Goal: Task Accomplishment & Management: Complete application form

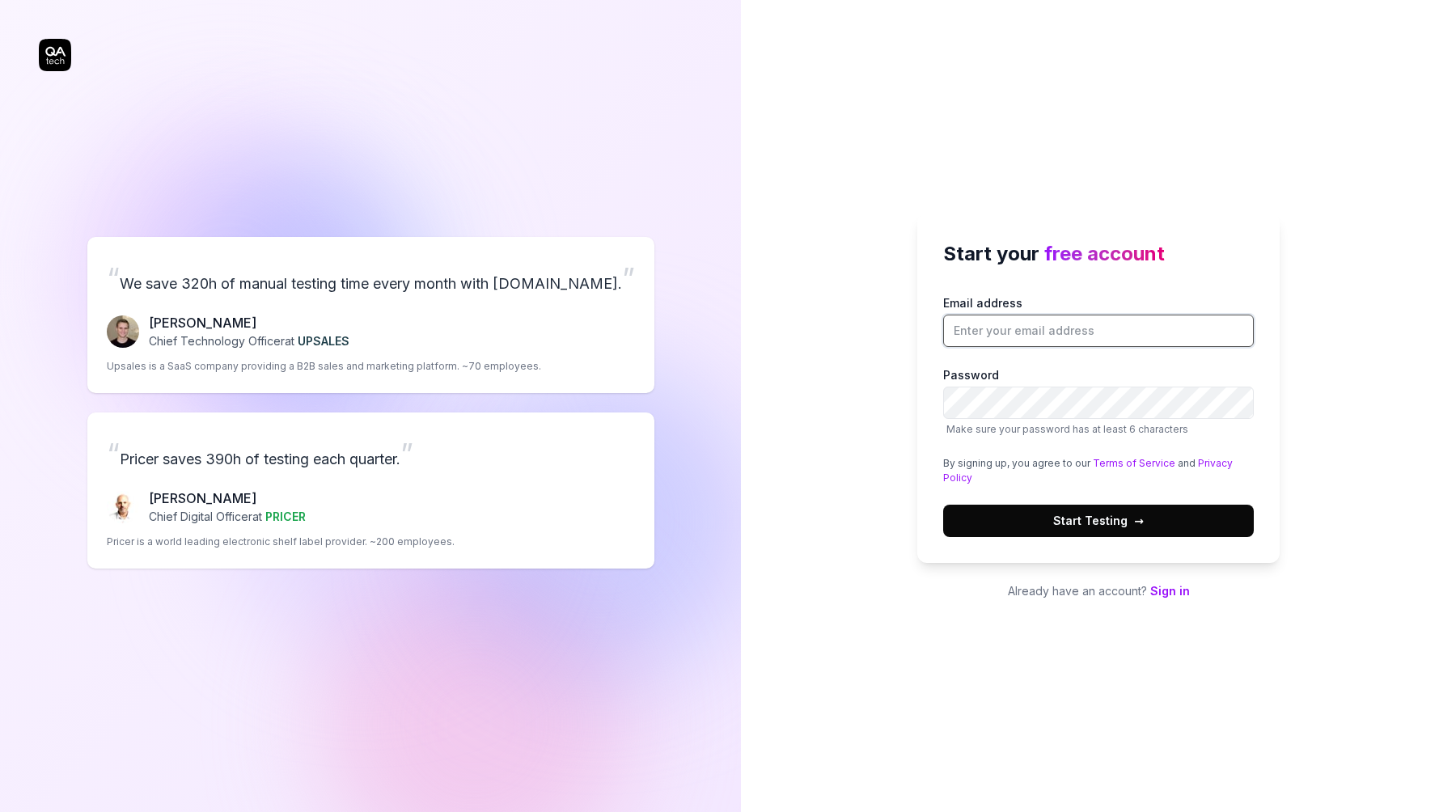
click at [1050, 331] on input "Email address" at bounding box center [1098, 330] width 311 height 32
type input "[EMAIL_ADDRESS][DOMAIN_NAME]"
click at [1178, 519] on button "Start Testing →" at bounding box center [1098, 520] width 311 height 32
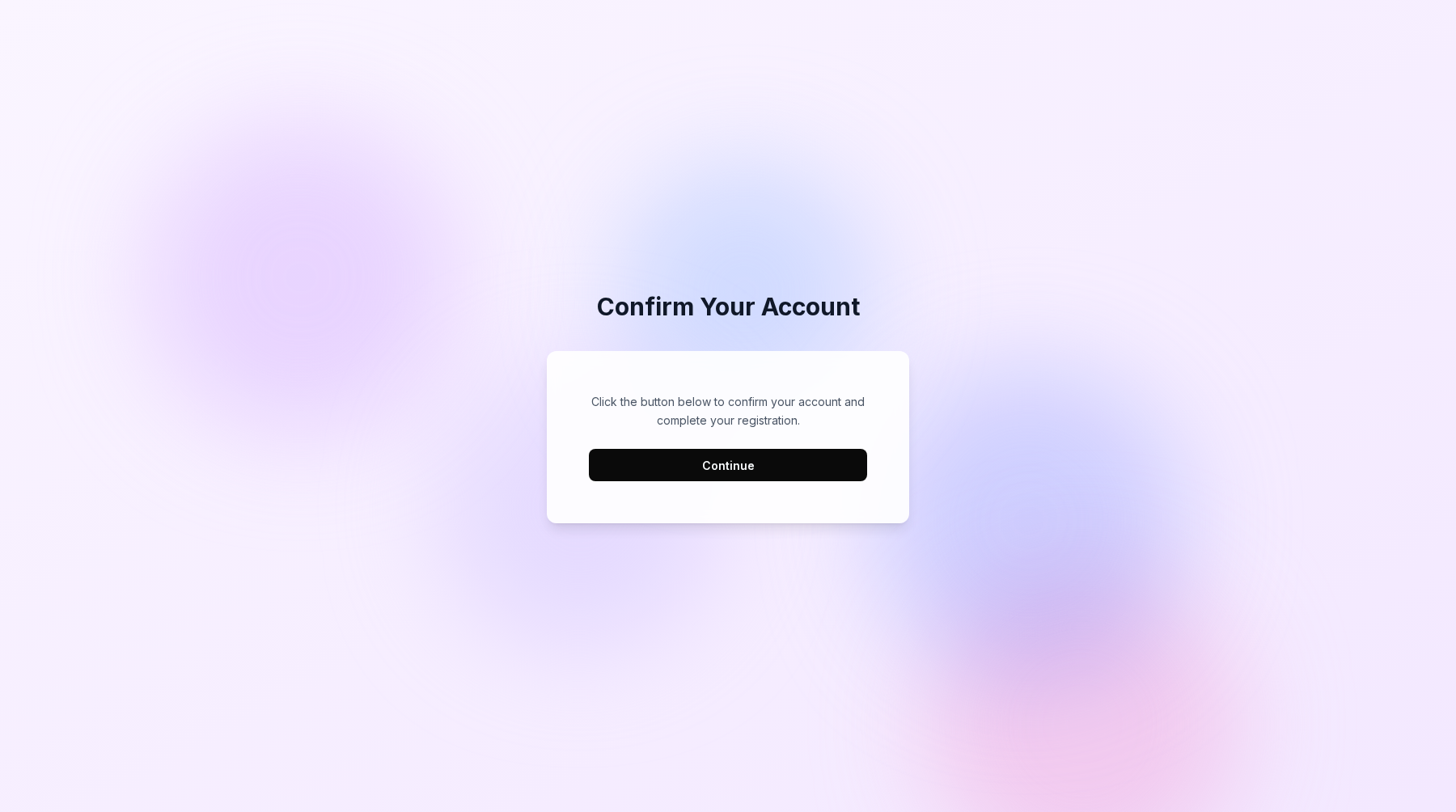
click at [728, 471] on button "Continue" at bounding box center [728, 465] width 278 height 32
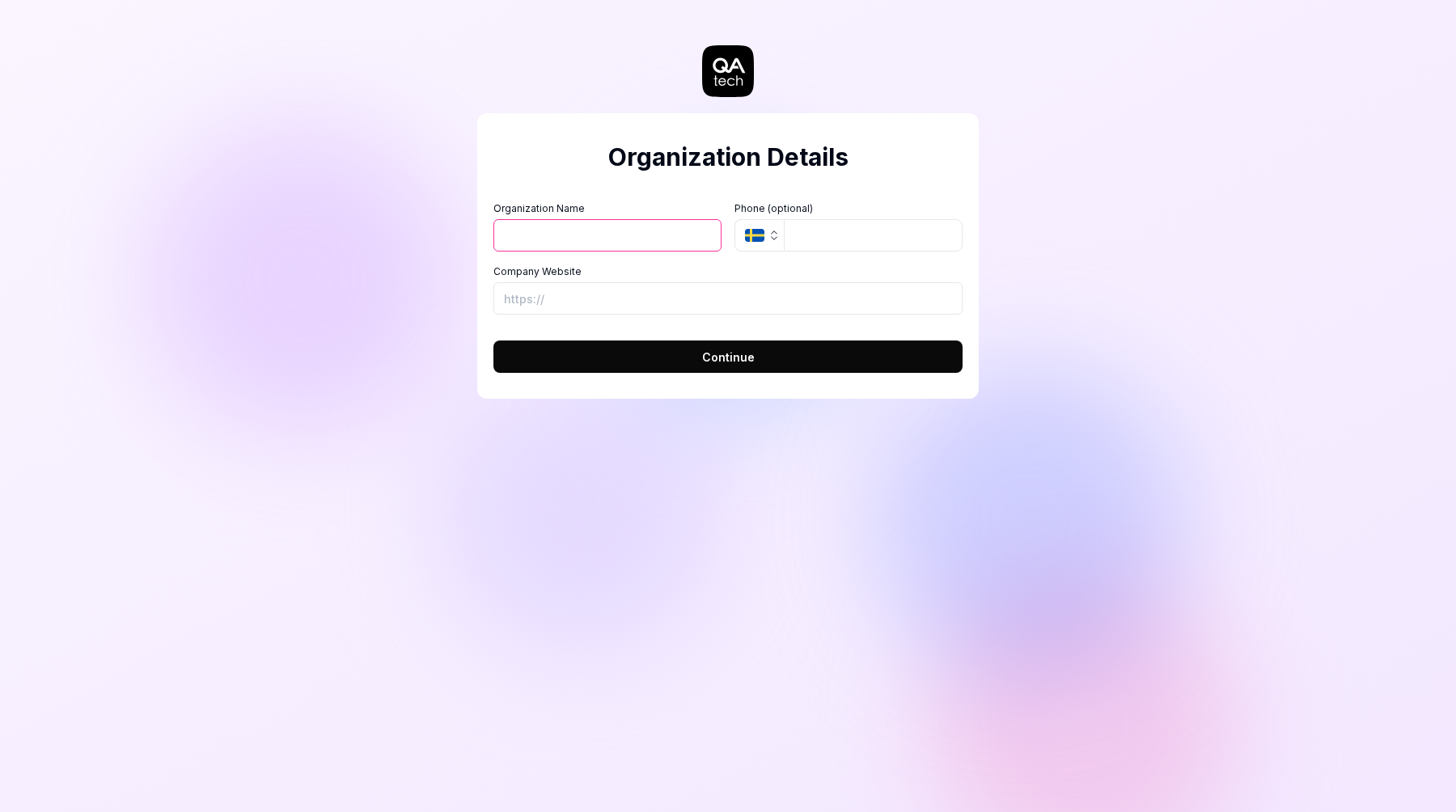
click at [761, 360] on button "Continue" at bounding box center [728, 357] width 469 height 32
click at [679, 345] on button "Continue" at bounding box center [728, 357] width 469 height 32
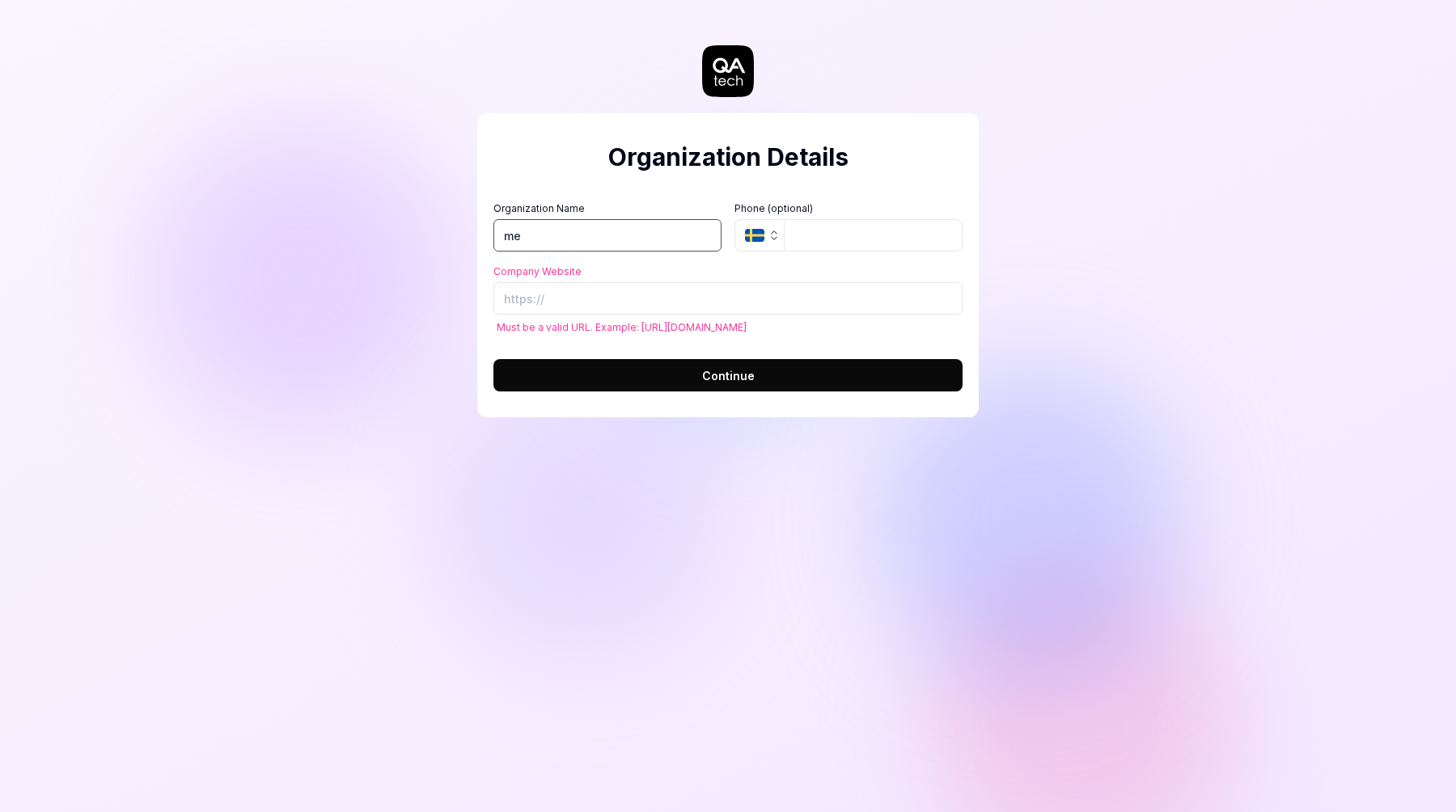
click at [578, 235] on input "me" at bounding box center [608, 236] width 228 height 32
type input "m"
type input "Dietly"
click at [587, 308] on input "Company Website" at bounding box center [728, 298] width 469 height 32
type input "https://www.dietly.pl"
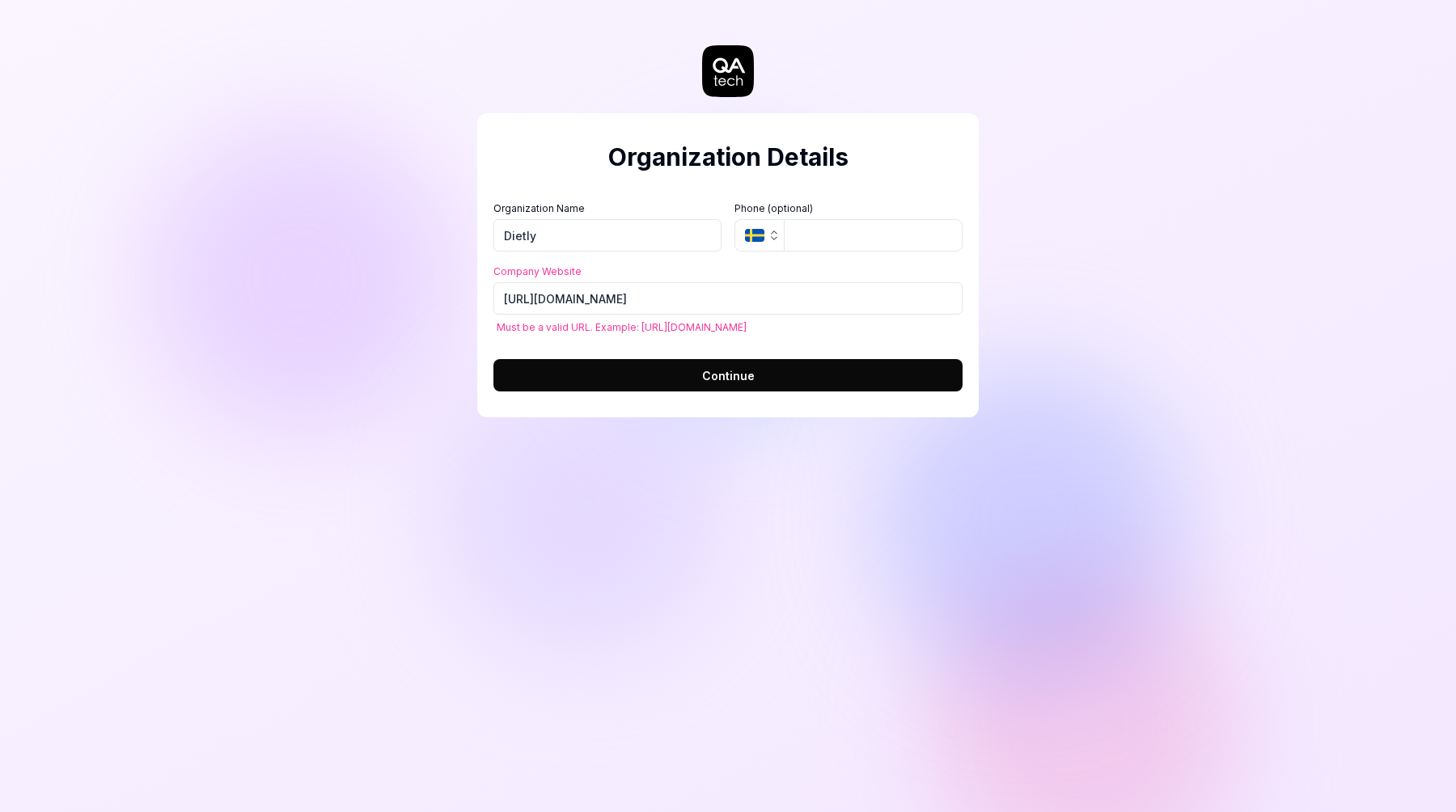
click at [717, 385] on button "Continue" at bounding box center [728, 375] width 469 height 32
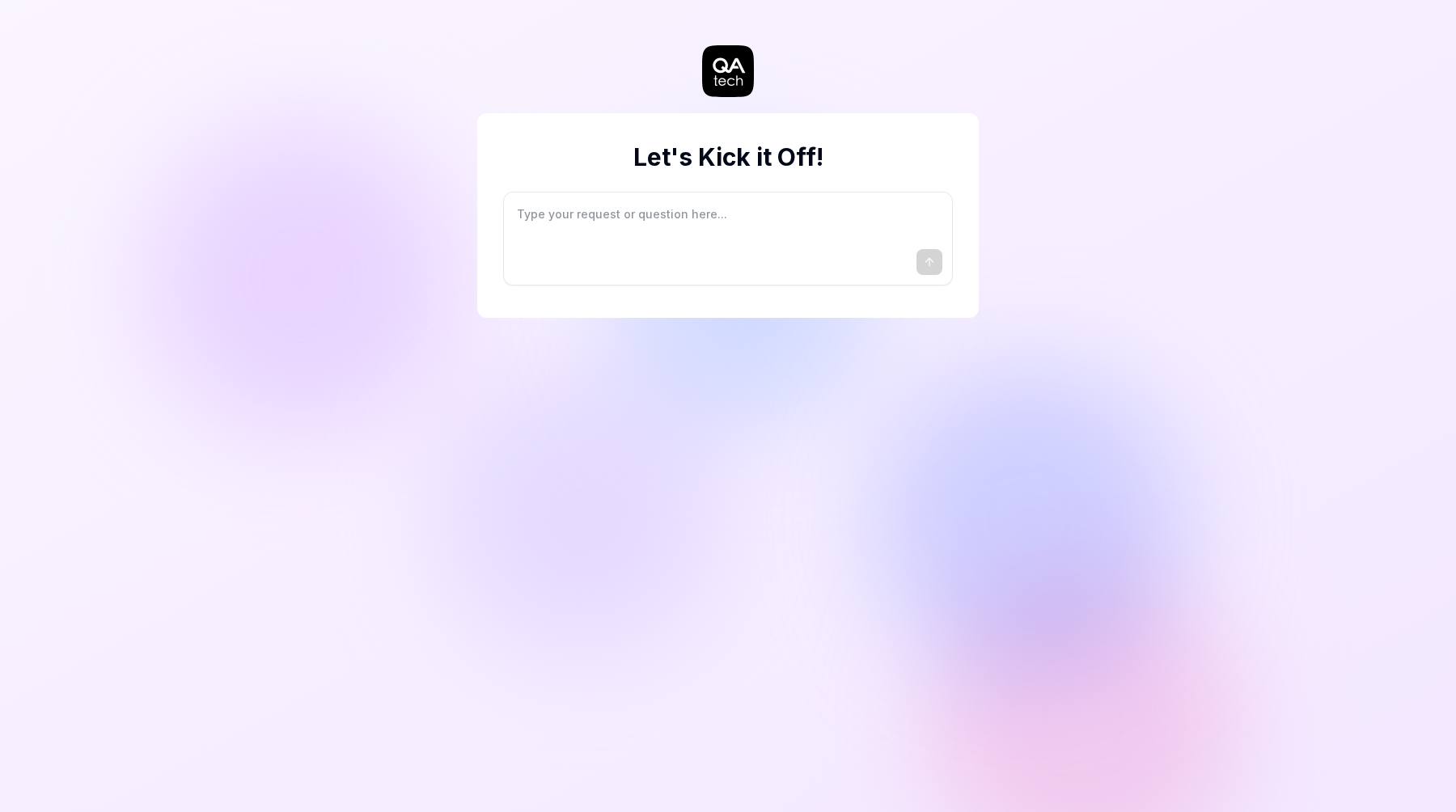
type textarea "*"
type textarea "I"
type textarea "*"
type textarea "I"
type textarea "*"
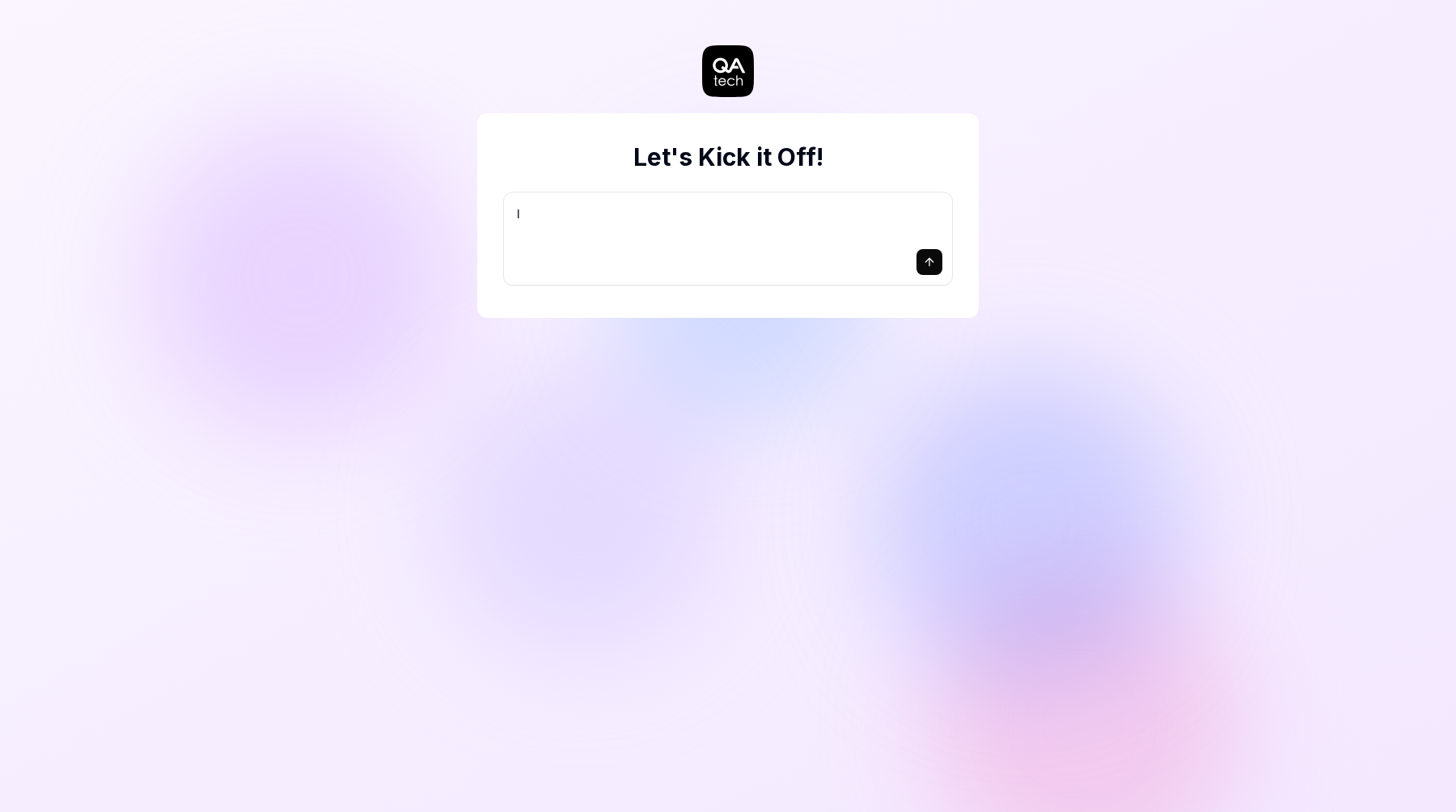
type textarea "I w"
type textarea "*"
type textarea "I wa"
type textarea "*"
type textarea "I wan"
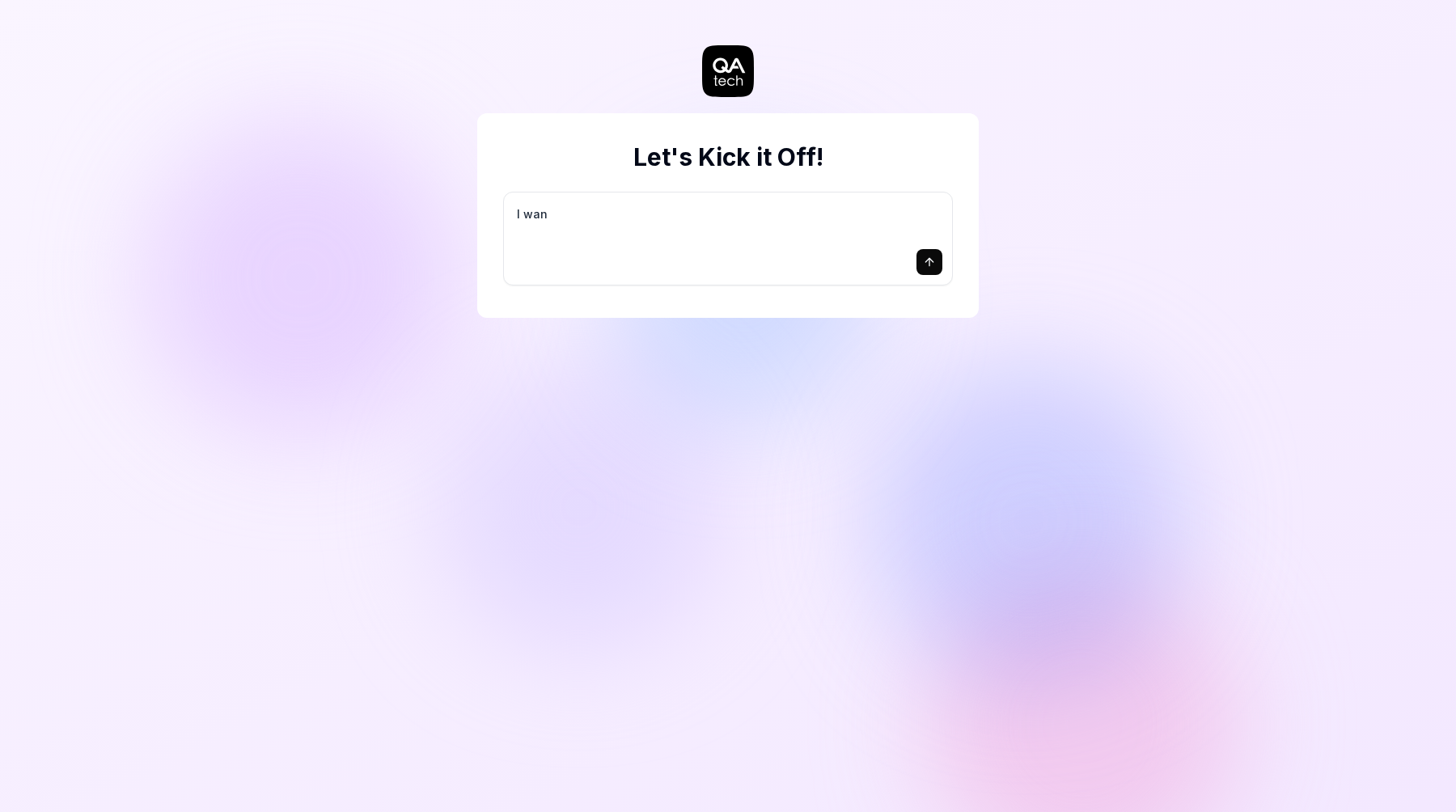
type textarea "*"
type textarea "I want"
type textarea "*"
type textarea "I want"
type textarea "*"
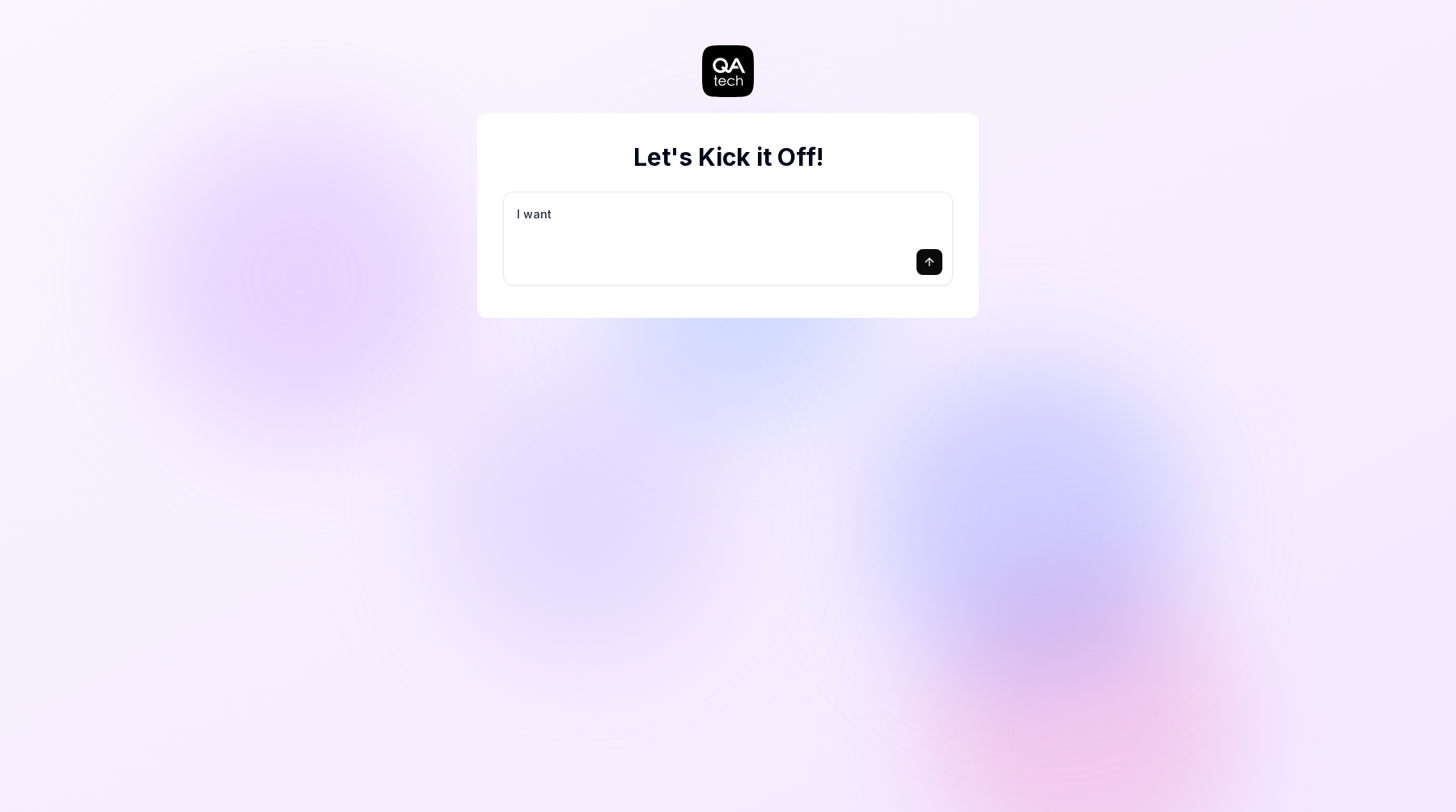
type textarea "I want a"
type textarea "*"
type textarea "I want a"
type textarea "*"
type textarea "I want a g"
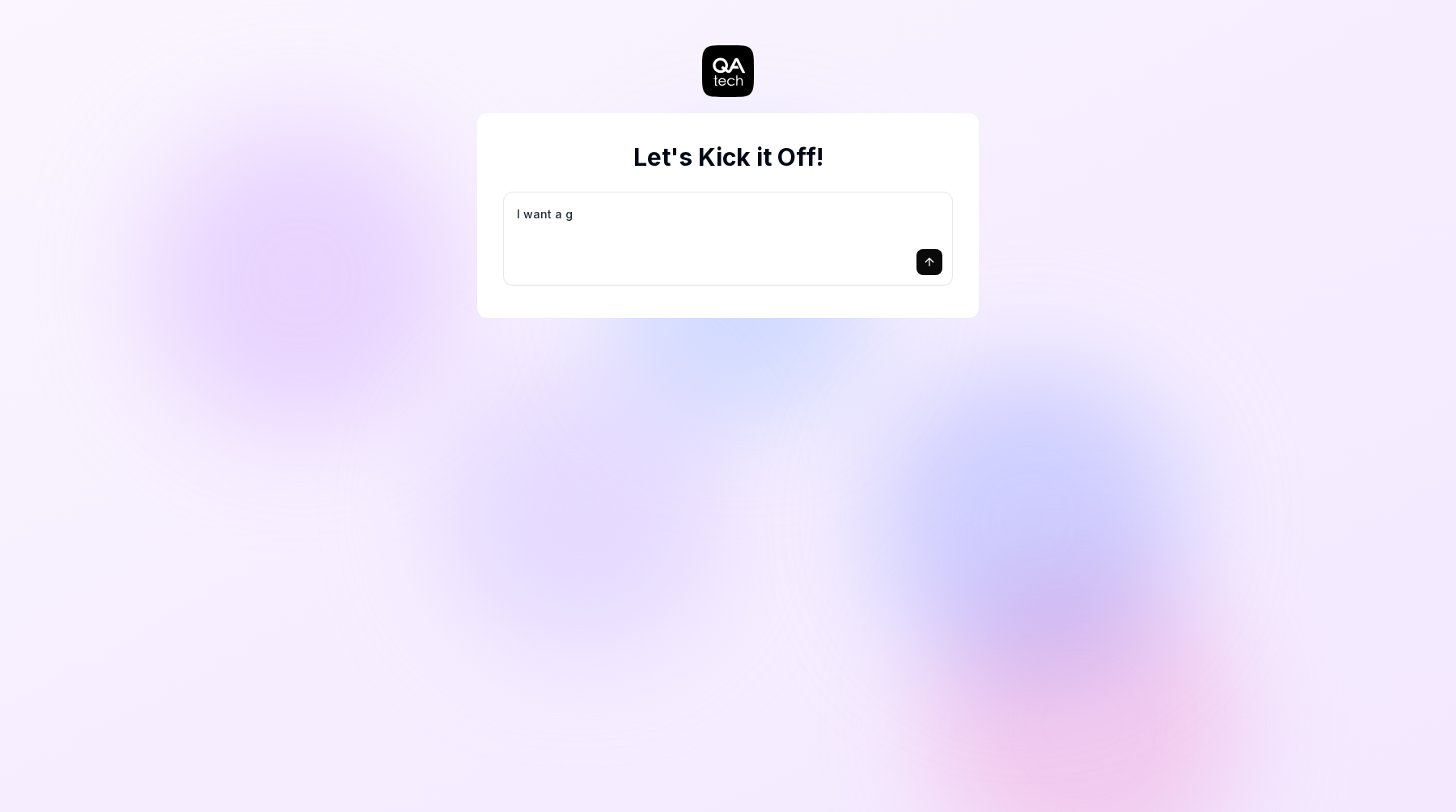
type textarea "*"
type textarea "I want a go"
type textarea "*"
type textarea "I want a goo"
type textarea "*"
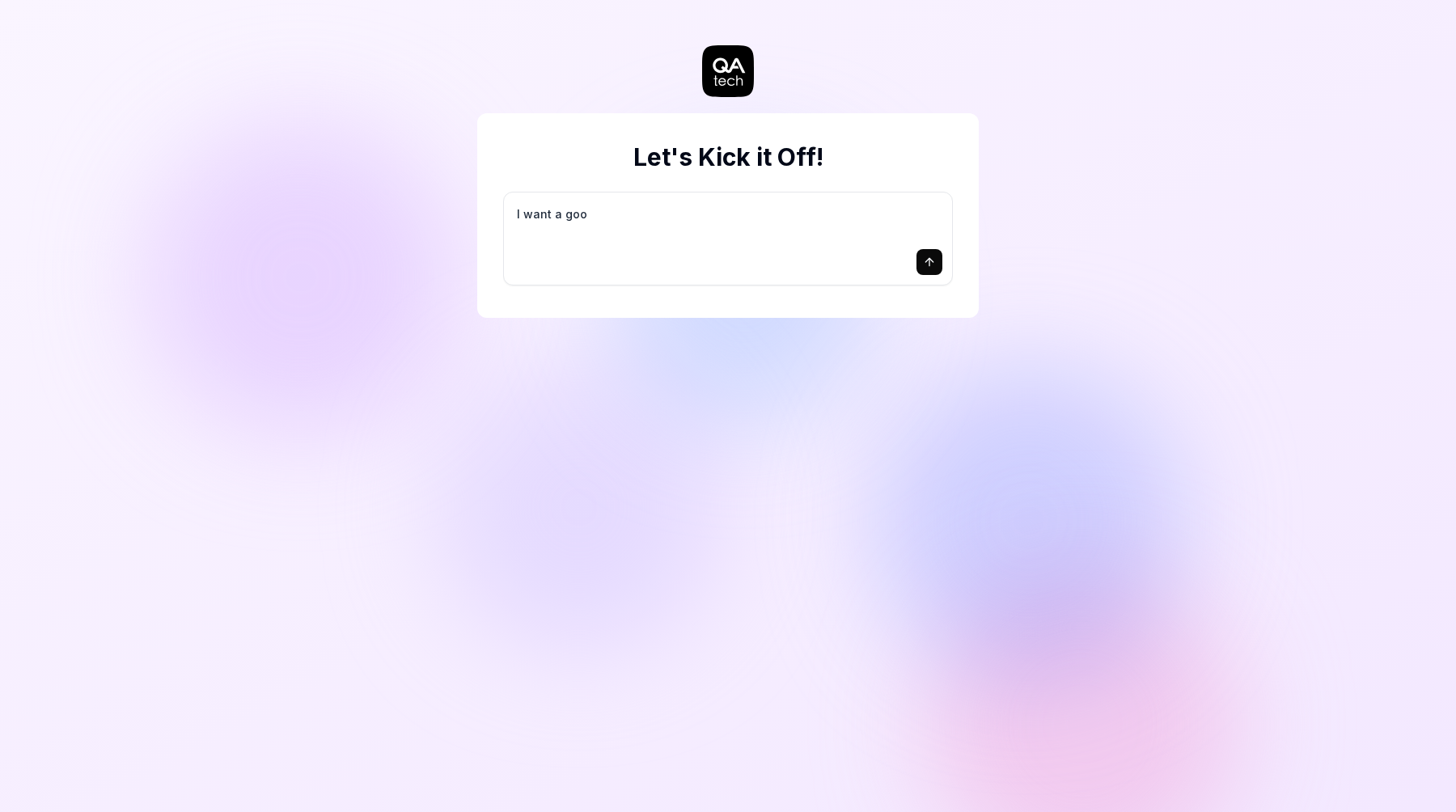
type textarea "I want a good"
type textarea "*"
type textarea "I want a good"
type textarea "*"
type textarea "I want a good t"
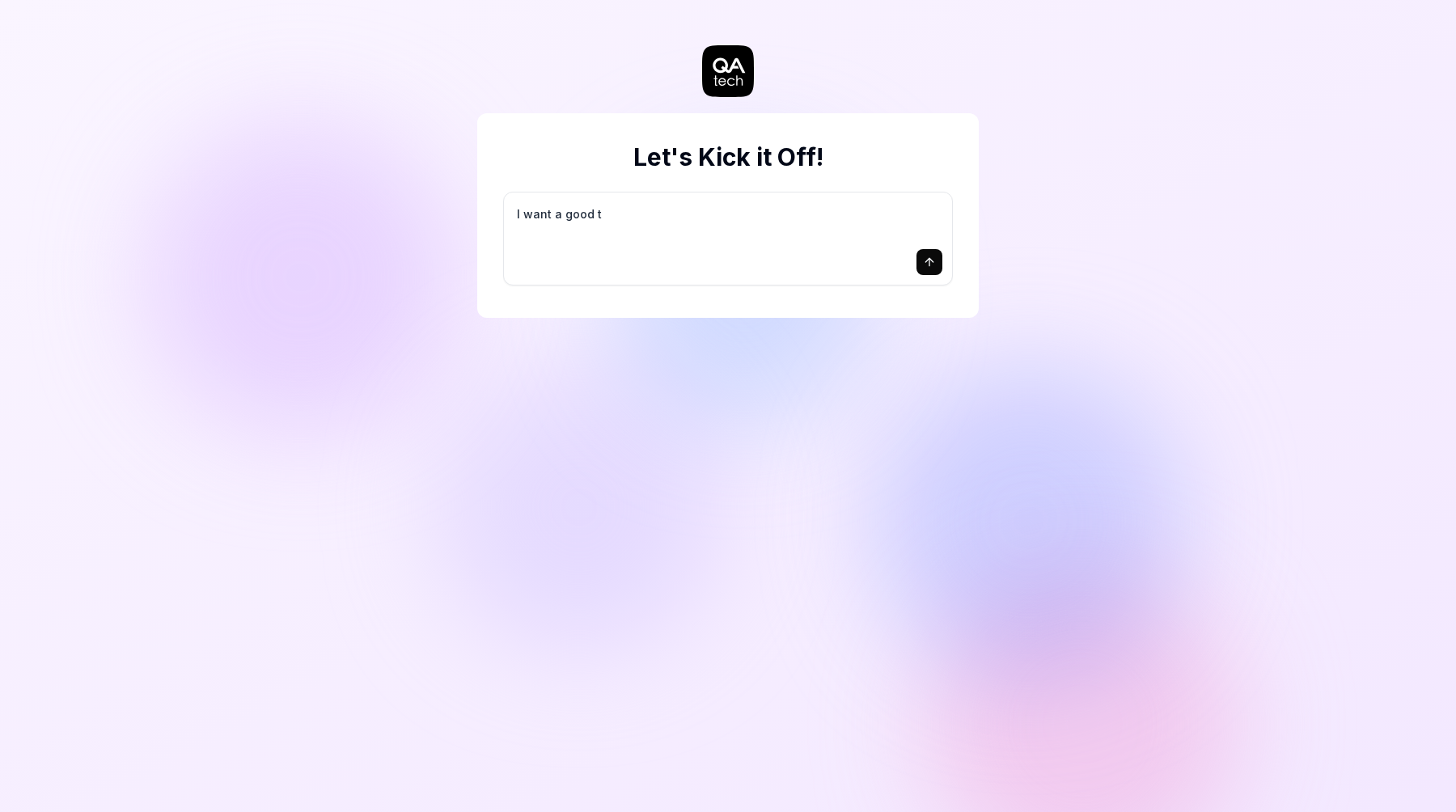
type textarea "*"
type textarea "I want a good te"
type textarea "*"
type textarea "I want a good tes"
type textarea "*"
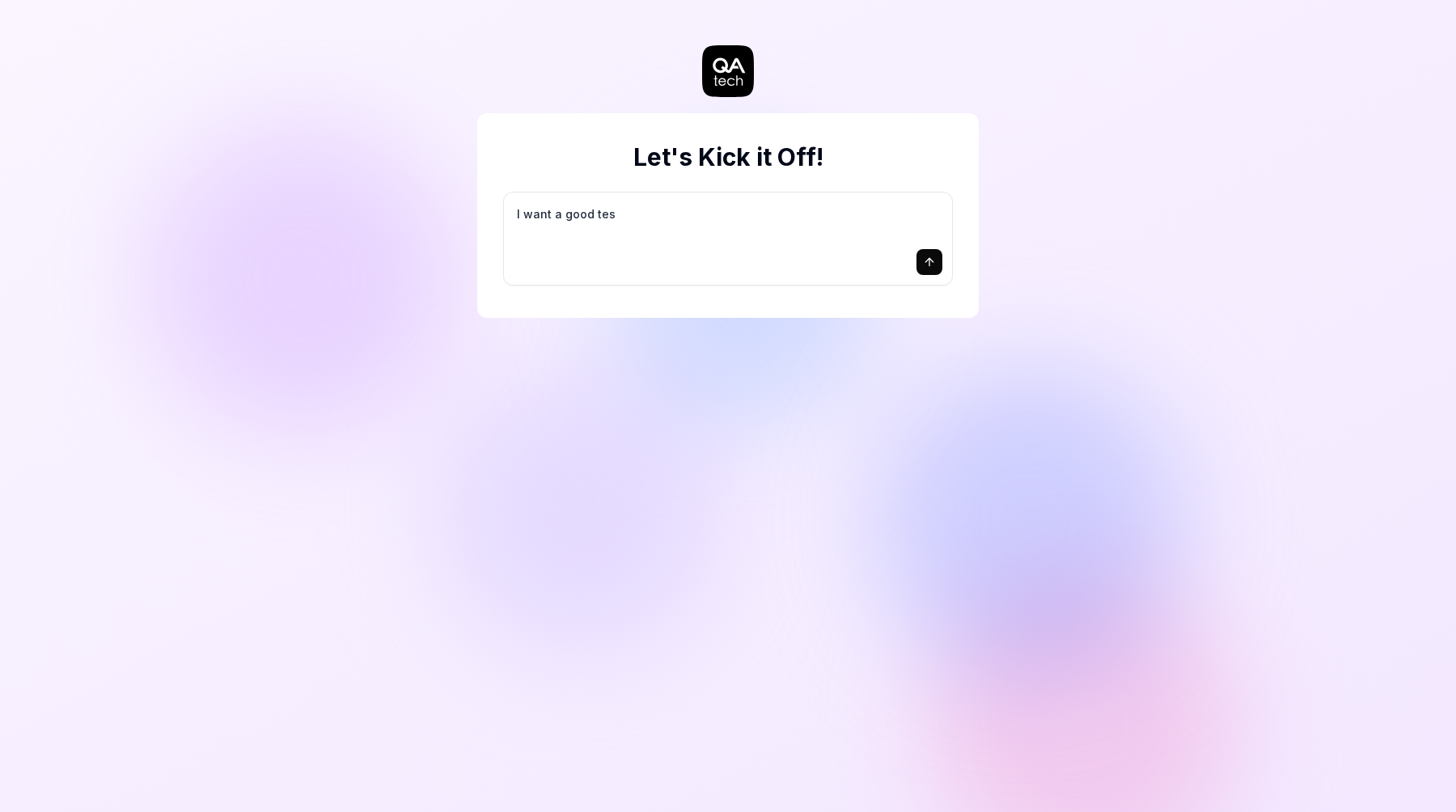
type textarea "I want a good test"
type textarea "*"
type textarea "I want a good test"
type textarea "*"
type textarea "I want a good test s"
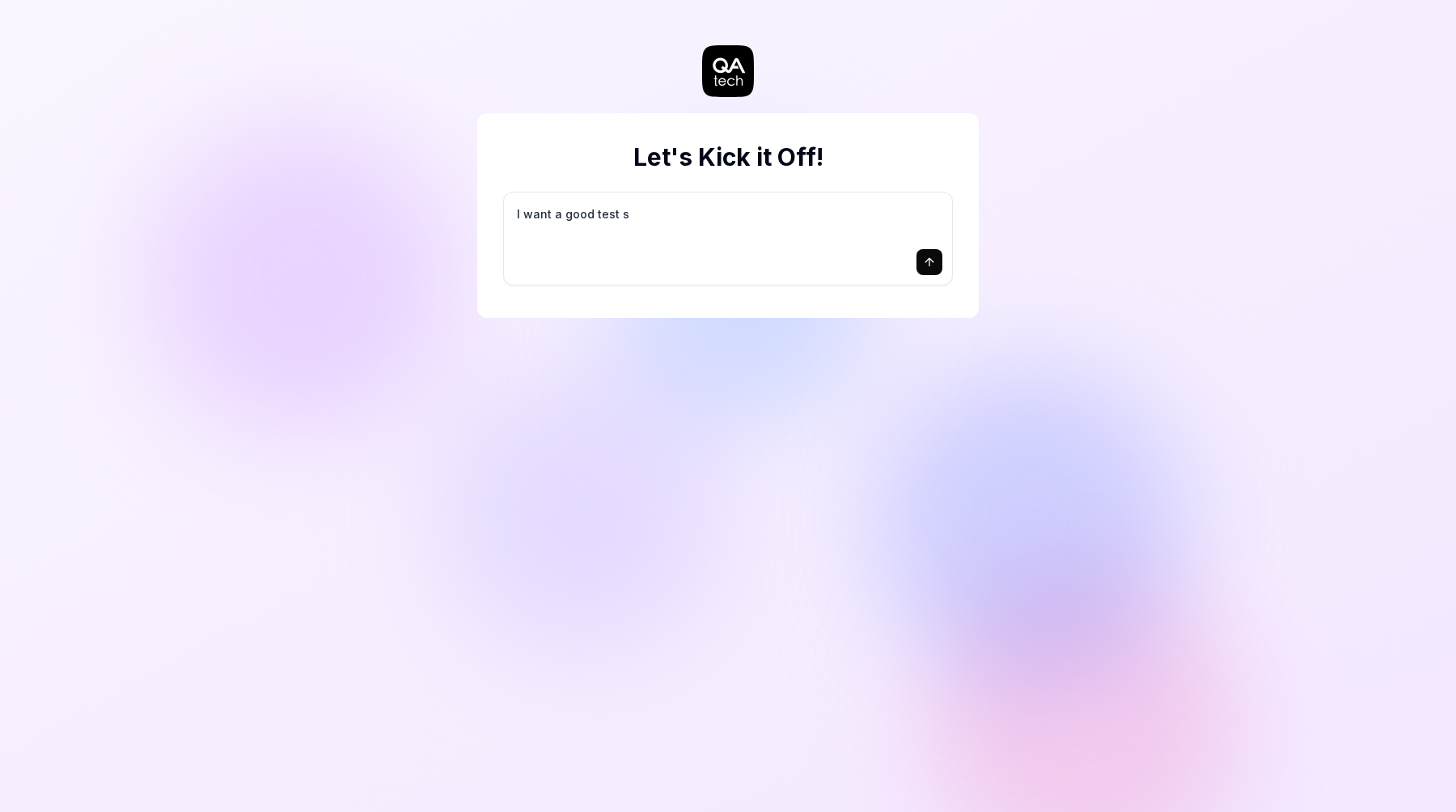
type textarea "*"
type textarea "I want a good test se"
type textarea "*"
type textarea "I want a good test set"
type textarea "*"
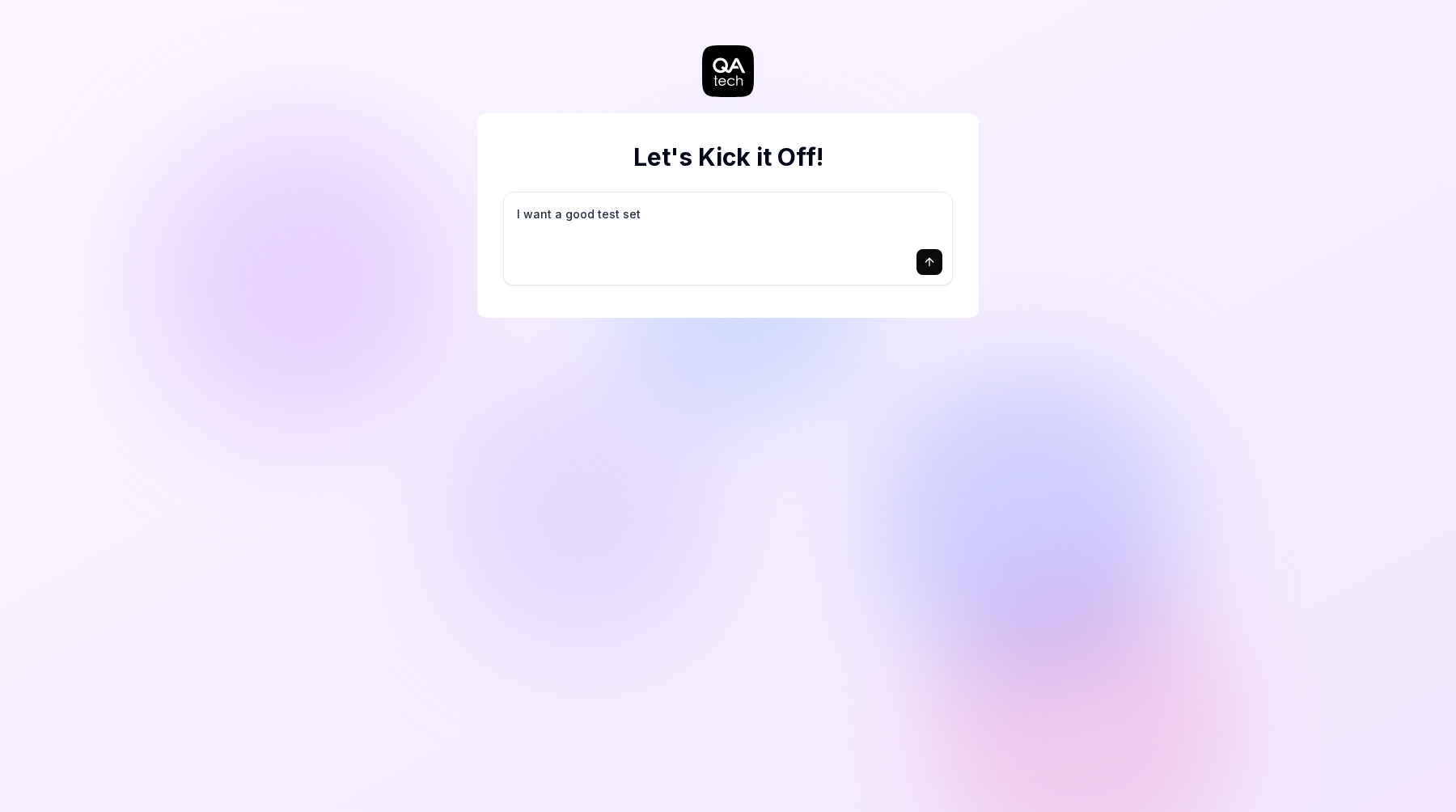
type textarea "I want a good test setu"
type textarea "*"
type textarea "I want a good test setup"
type textarea "*"
type textarea "I want a good test setup"
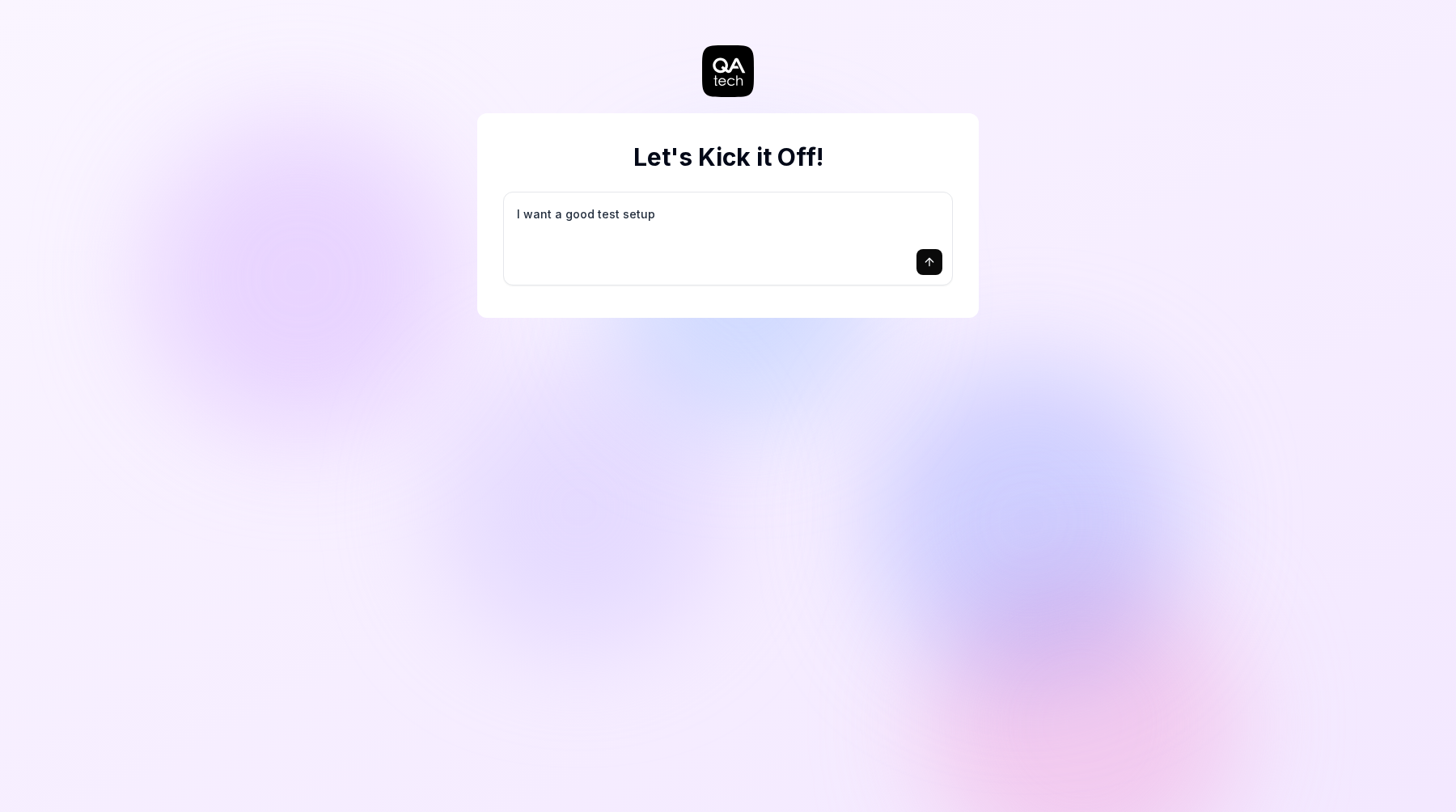
type textarea "*"
type textarea "I want a good test setup f"
type textarea "*"
type textarea "I want a good test setup fo"
type textarea "*"
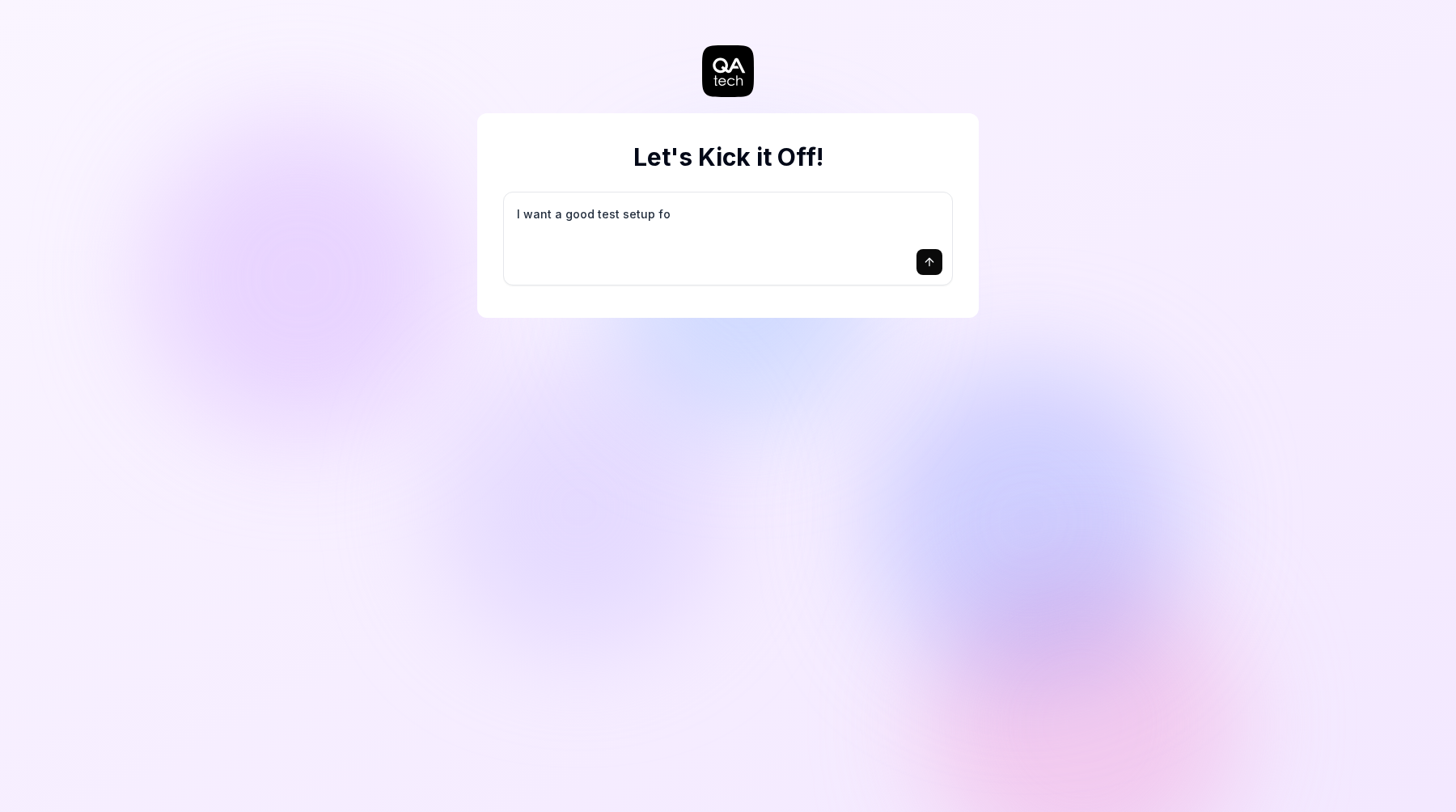
type textarea "I want a good test setup for"
type textarea "*"
type textarea "I want a good test setup for"
type textarea "*"
type textarea "I want a good test setup for m"
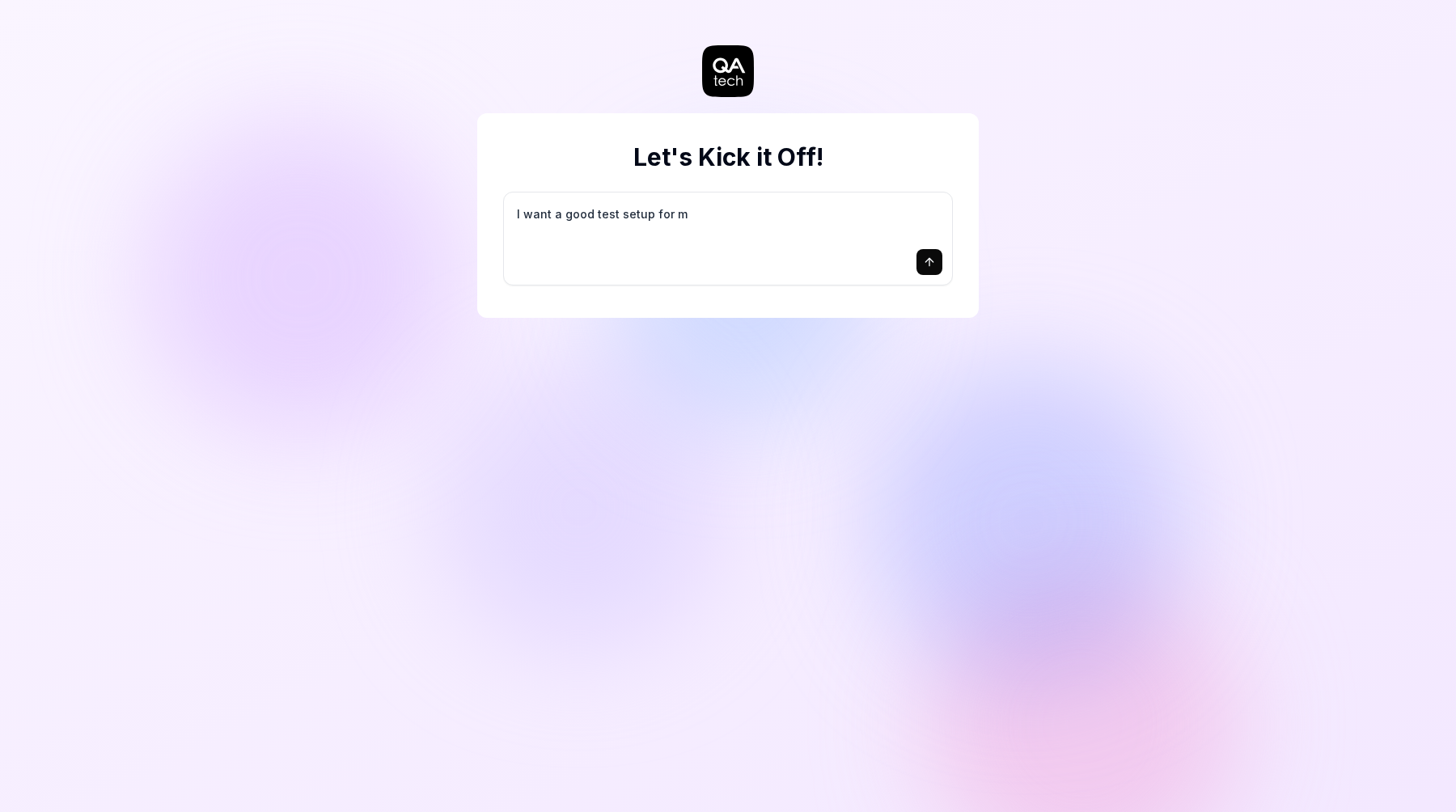
type textarea "*"
type textarea "I want a good test setup for my"
type textarea "*"
type textarea "I want a good test setup for my"
type textarea "*"
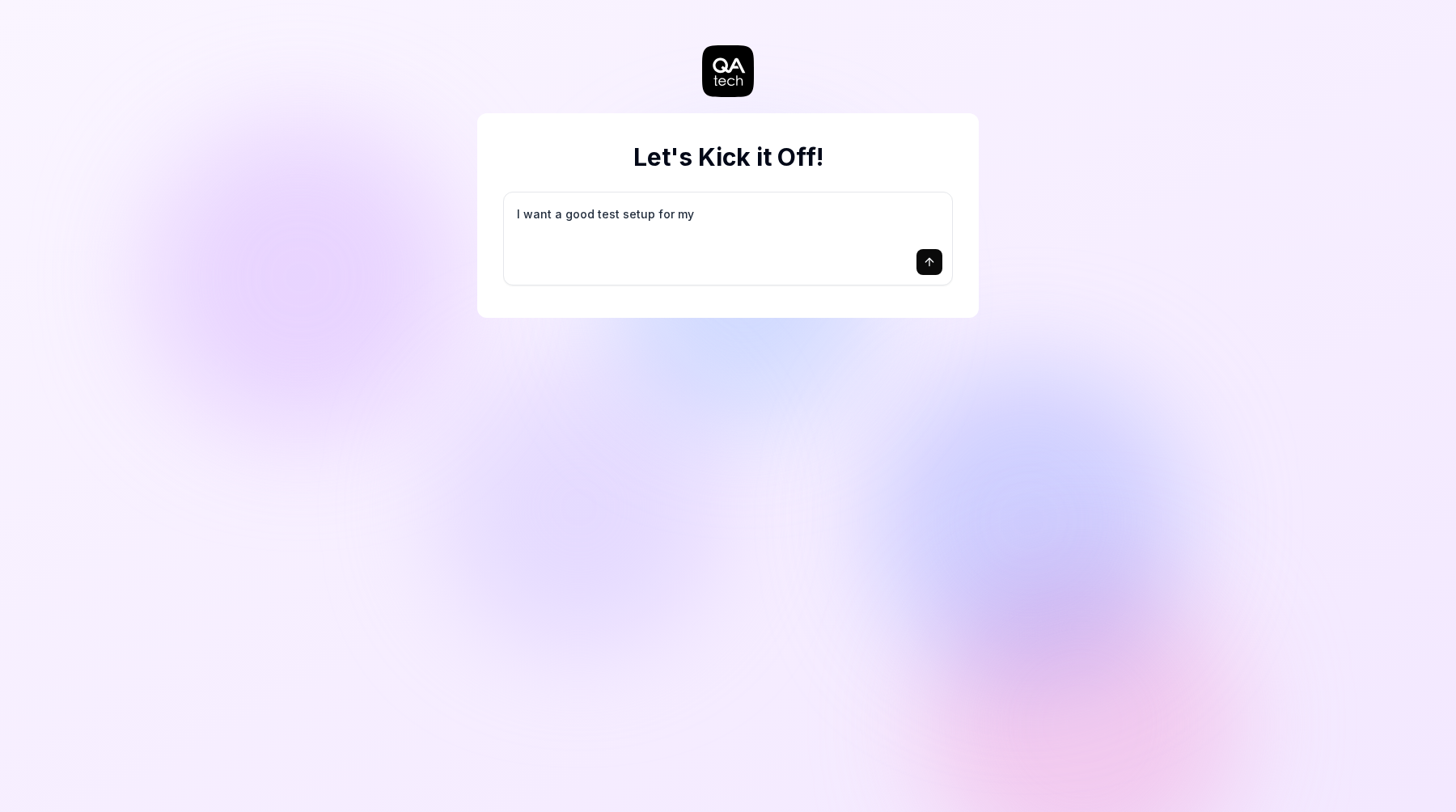
type textarea "I want a good test setup for my s"
type textarea "*"
type textarea "I want a good test setup for my si"
type textarea "*"
type textarea "I want a good test setup for my sit"
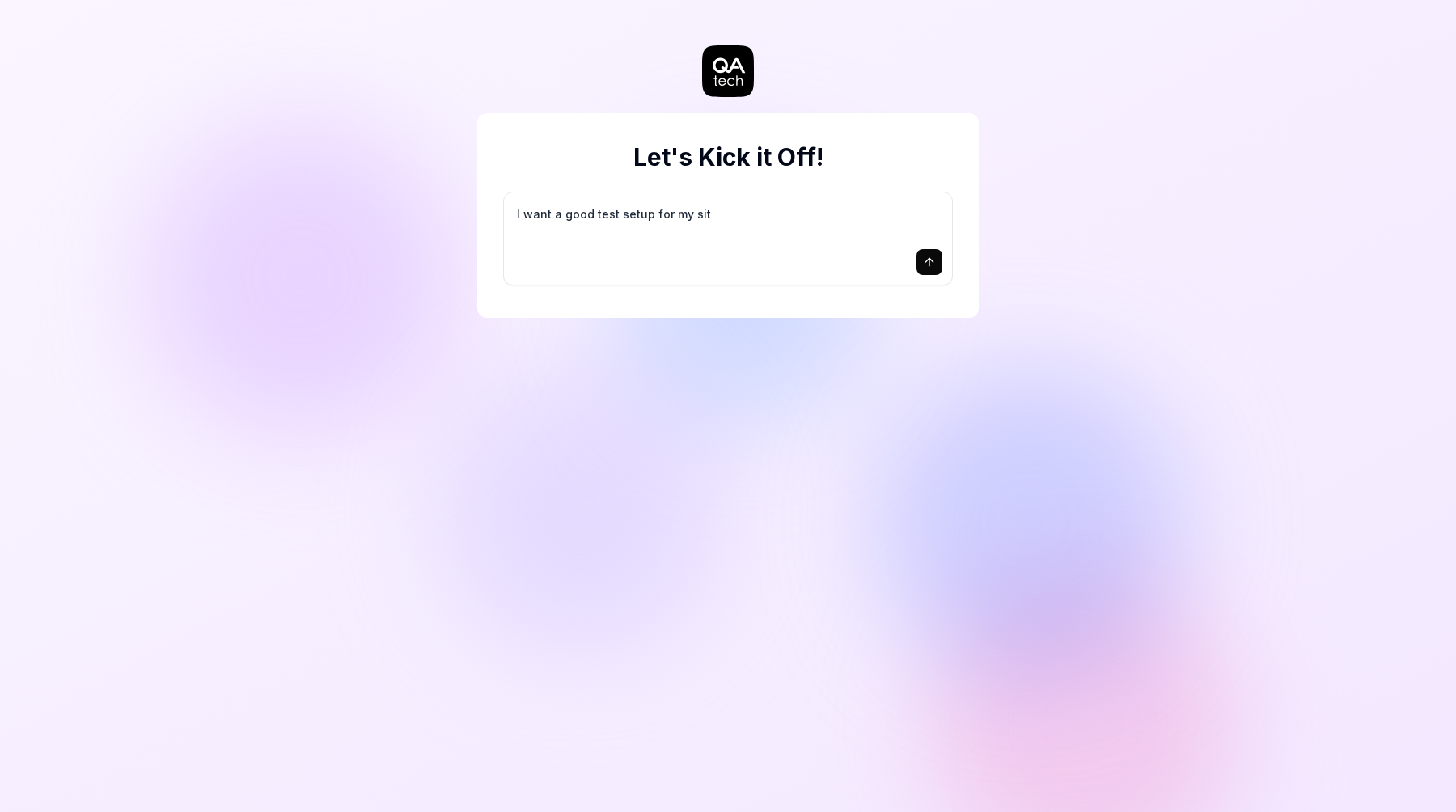
type textarea "*"
type textarea "I want a good test setup for my site"
type textarea "*"
type textarea "I want a good test setup for my site"
type textarea "*"
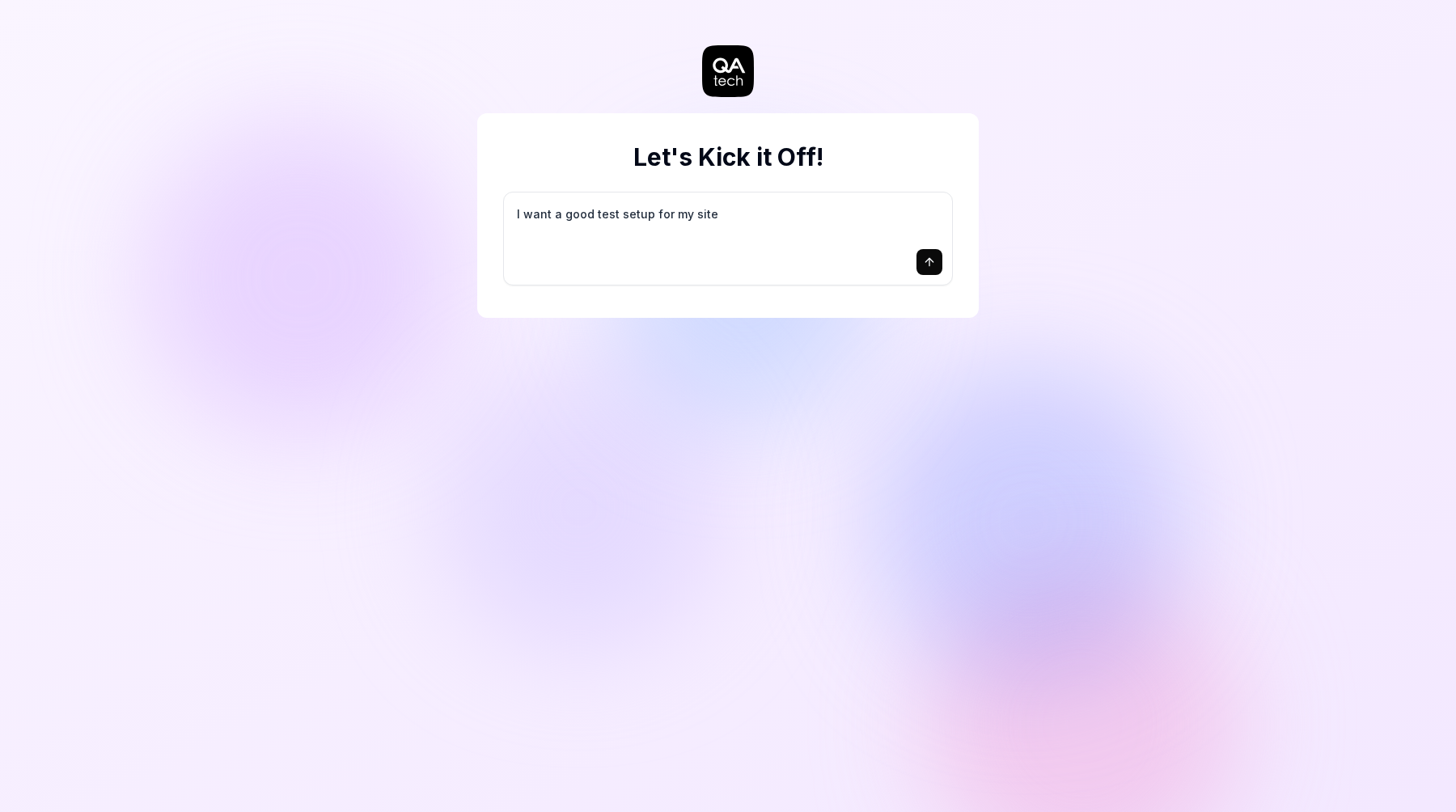
type textarea "I want a good test setup for my site -"
type textarea "*"
type textarea "I want a good test setup for my site -"
type textarea "*"
type textarea "I want a good test setup for my site - h"
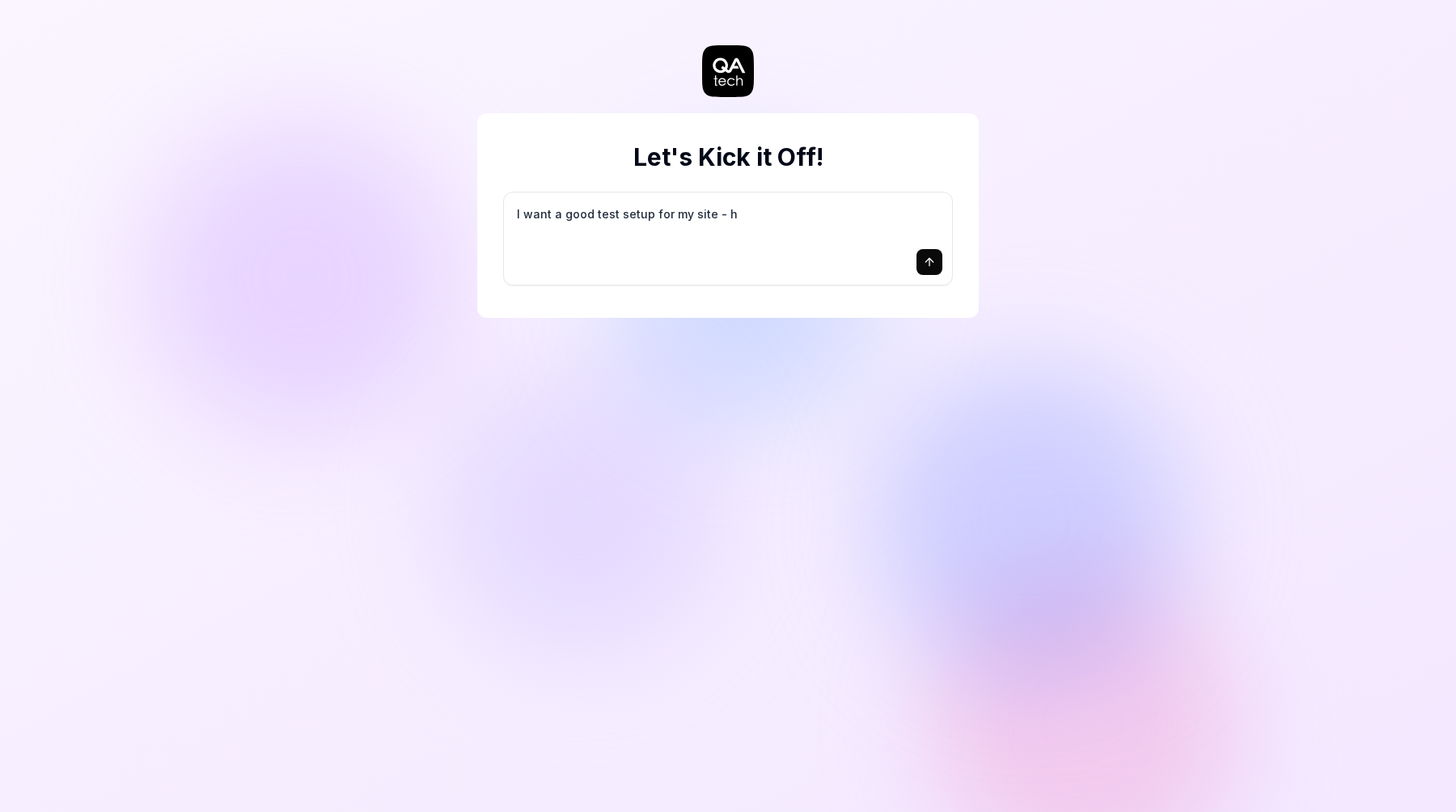
type textarea "*"
type textarea "I want a good test setup for my site - he"
type textarea "*"
type textarea "I want a good test setup for my site - hel"
type textarea "*"
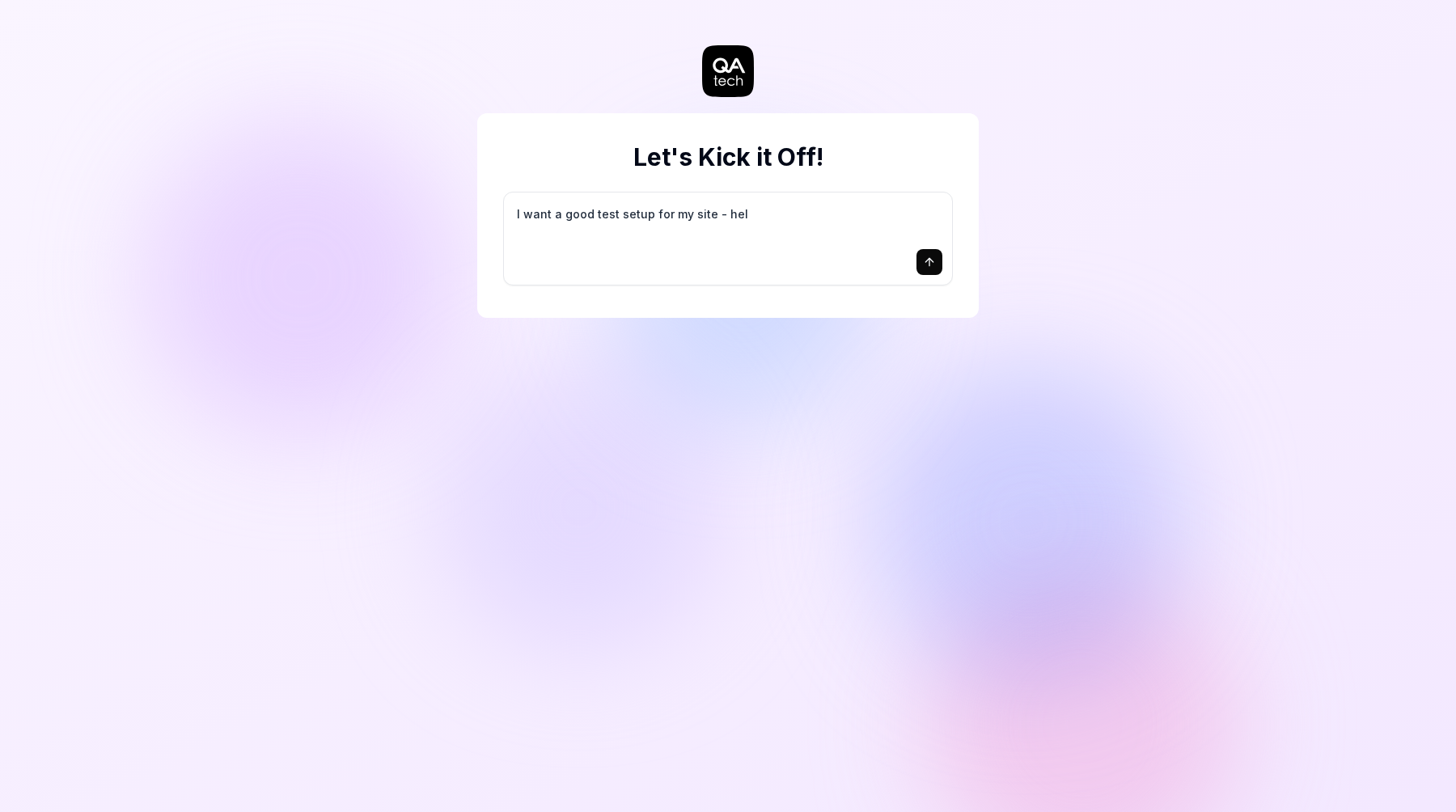
type textarea "I want a good test setup for my site - help"
type textarea "*"
type textarea "I want a good test setup for my site - help"
type textarea "*"
type textarea "I want a good test setup for my site - help m"
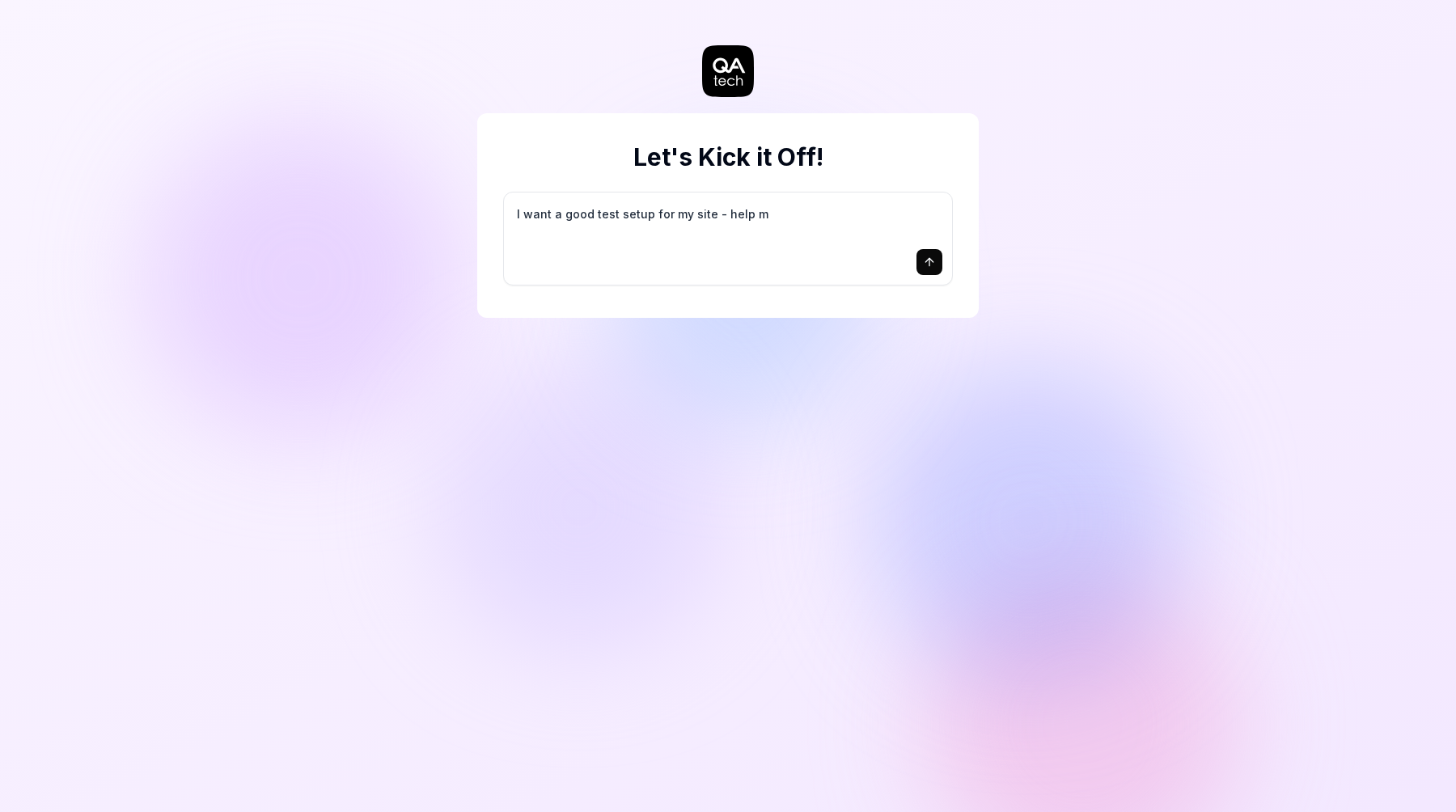
type textarea "*"
type textarea "I want a good test setup for my site - help me"
type textarea "*"
type textarea "I want a good test setup for my site - help me"
type textarea "*"
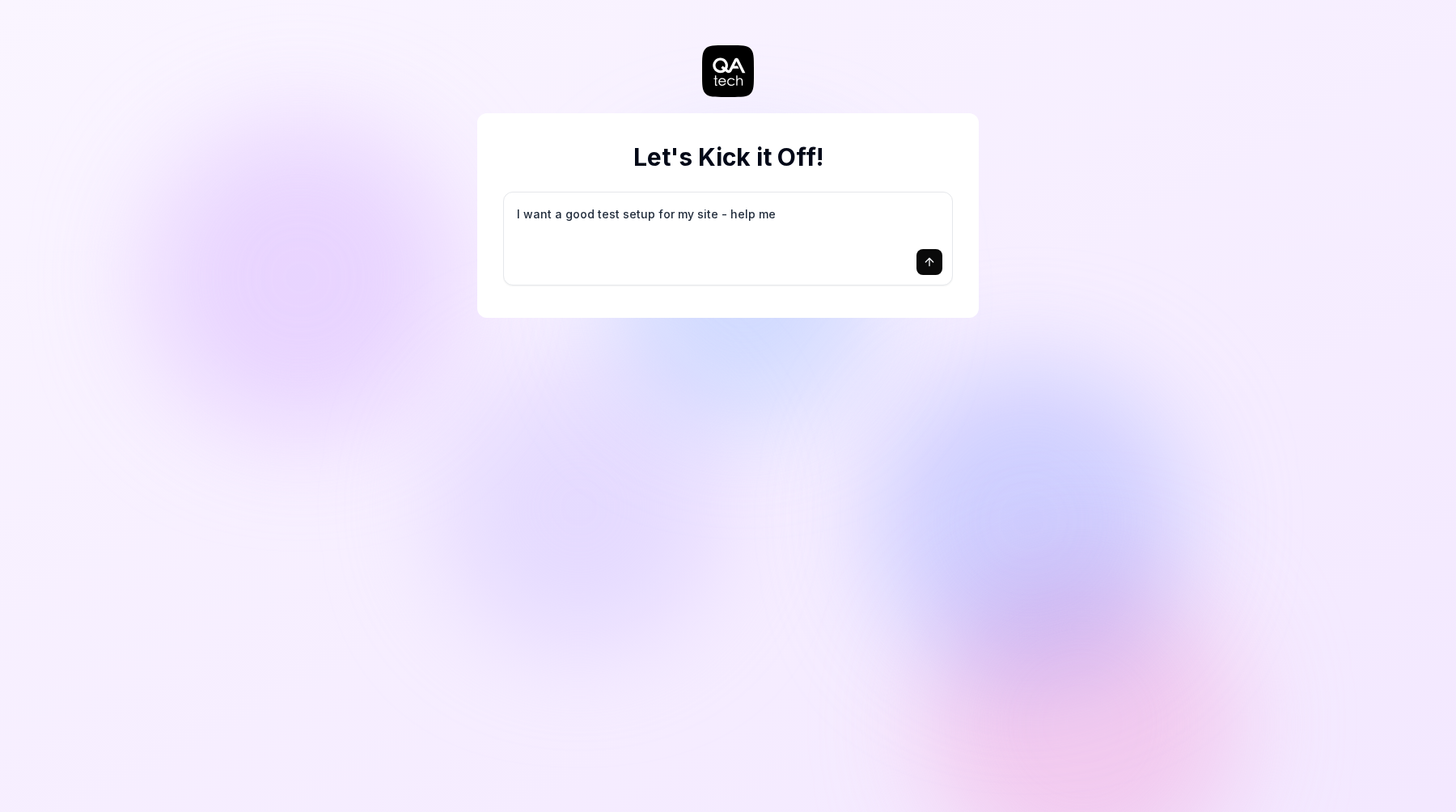
type textarea "I want a good test setup for my site - help me c"
type textarea "*"
type textarea "I want a good test setup for my site - help me cr"
type textarea "*"
type textarea "I want a good test setup for my site - help me cre"
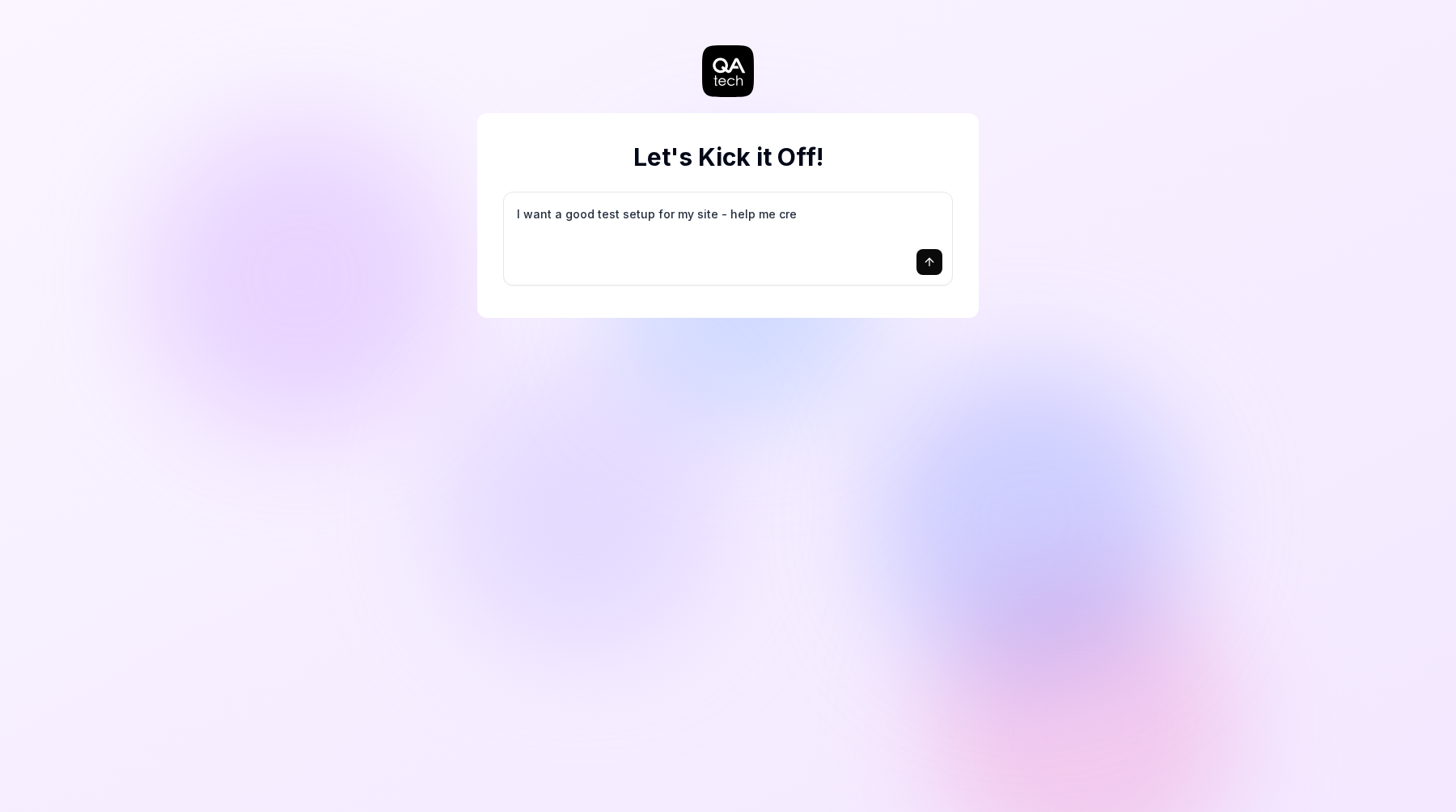
type textarea "*"
type textarea "I want a good test setup for my site - help me crea"
type textarea "*"
type textarea "I want a good test setup for my site - help me creat"
type textarea "*"
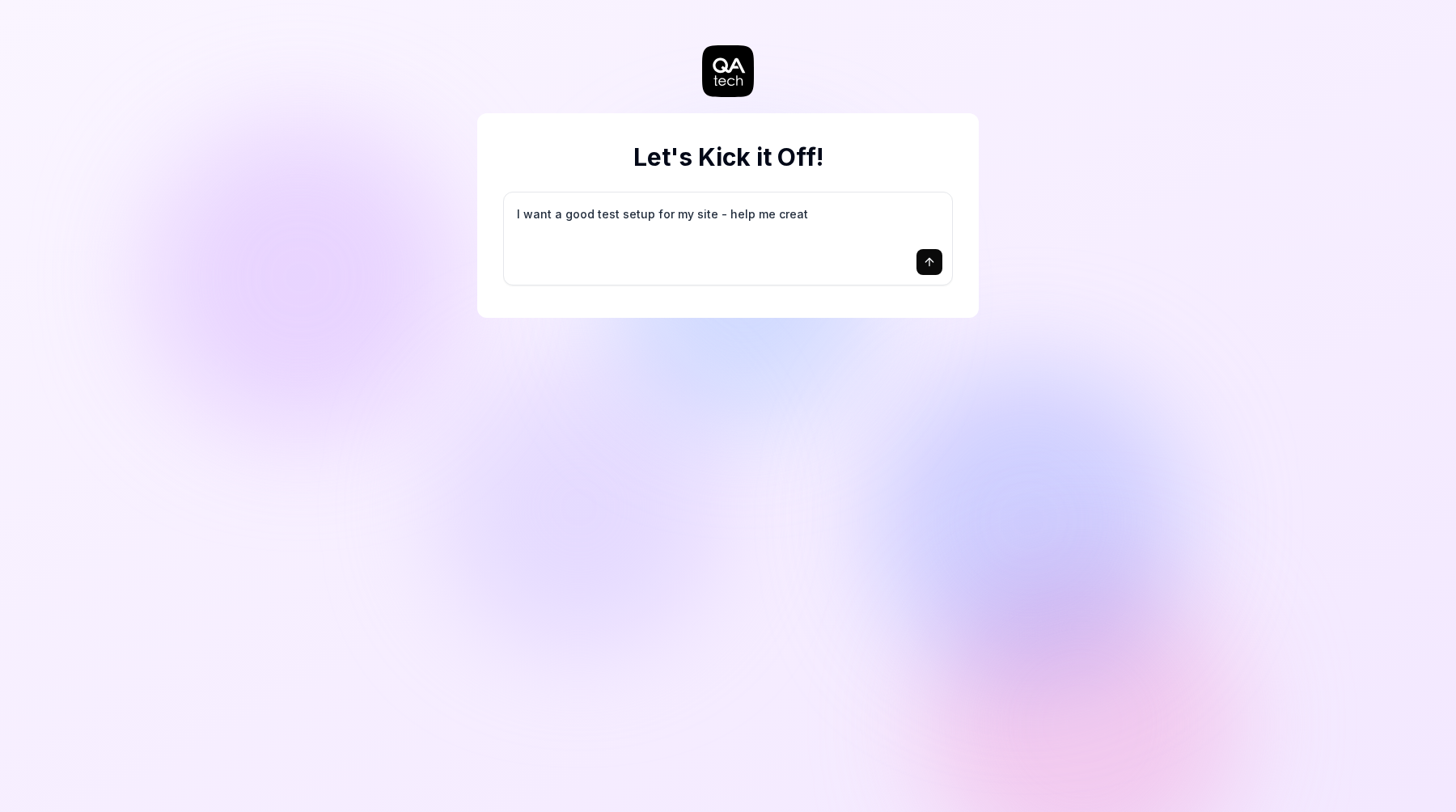
type textarea "I want a good test setup for my site - help me create"
type textarea "*"
type textarea "I want a good test setup for my site - help me create"
type textarea "*"
type textarea "I want a good test setup for my site - help me create t"
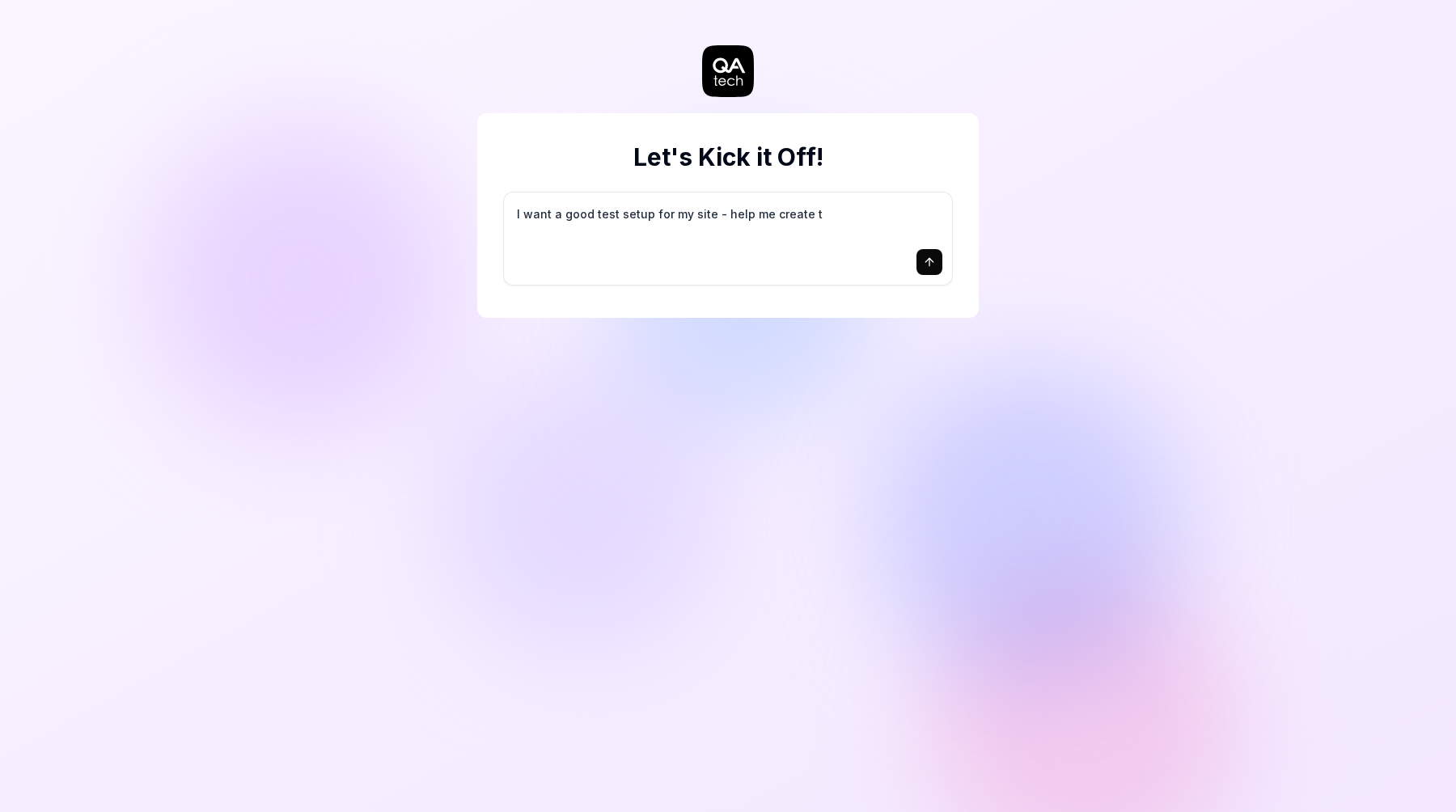
type textarea "*"
type textarea "I want a good test setup for my site - help me create th"
type textarea "*"
type textarea "I want a good test setup for my site - help me create the"
type textarea "*"
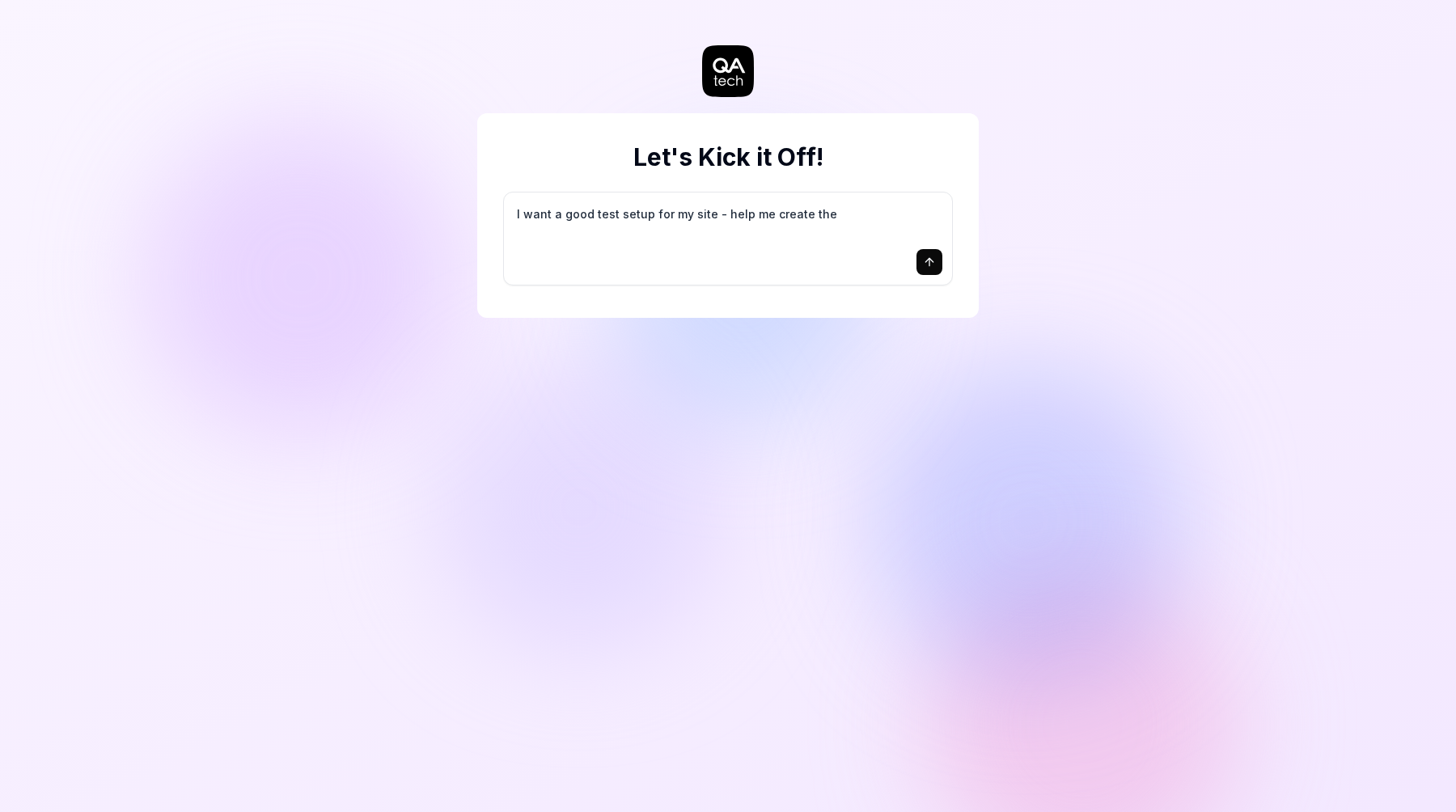
type textarea "I want a good test setup for my site - help me create the"
type textarea "*"
type textarea "I want a good test setup for my site - help me create the f"
type textarea "*"
type textarea "I want a good test setup for my site - help me create the fi"
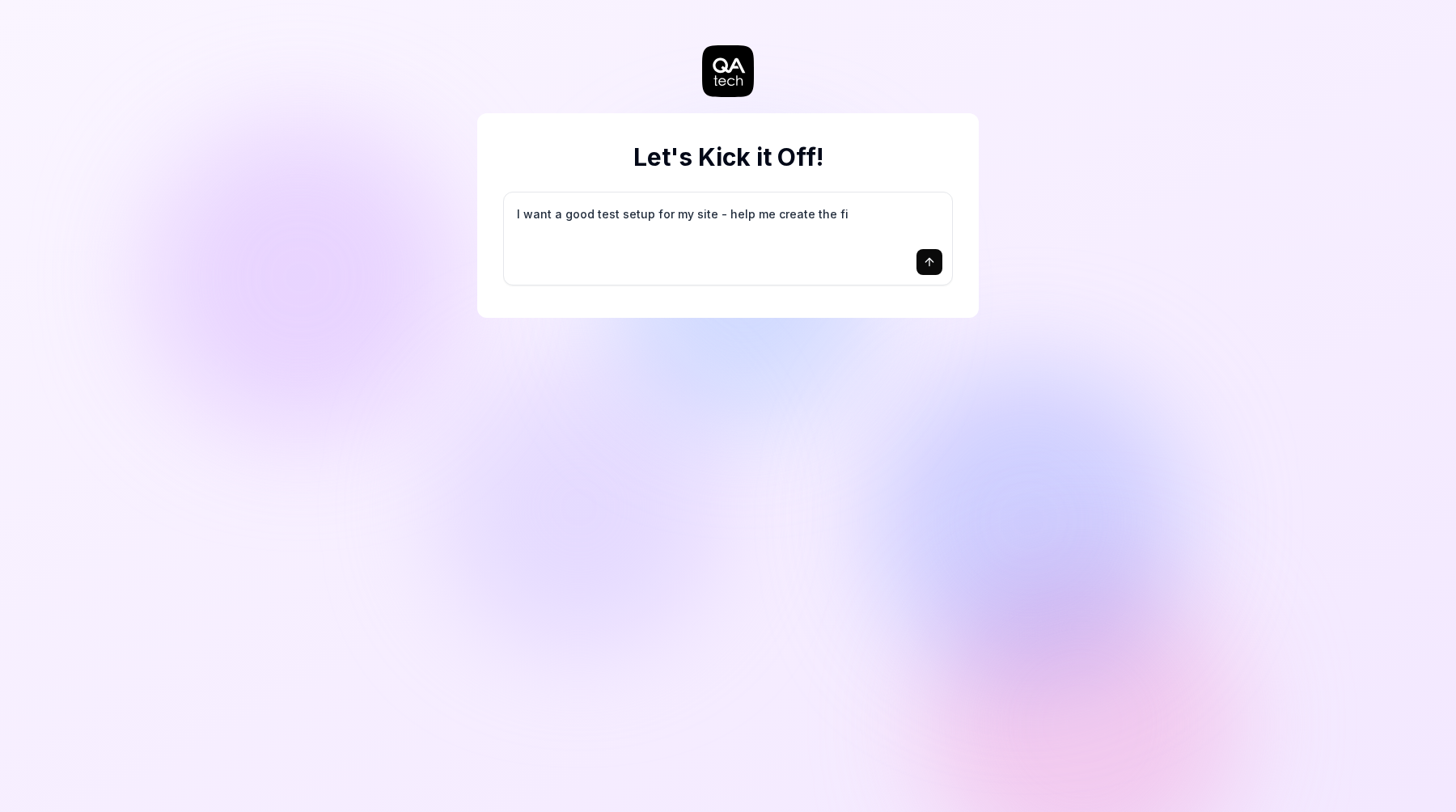
type textarea "*"
type textarea "I want a good test setup for my site - help me create the fir"
type textarea "*"
type textarea "I want a good test setup for my site - help me create the firs"
type textarea "*"
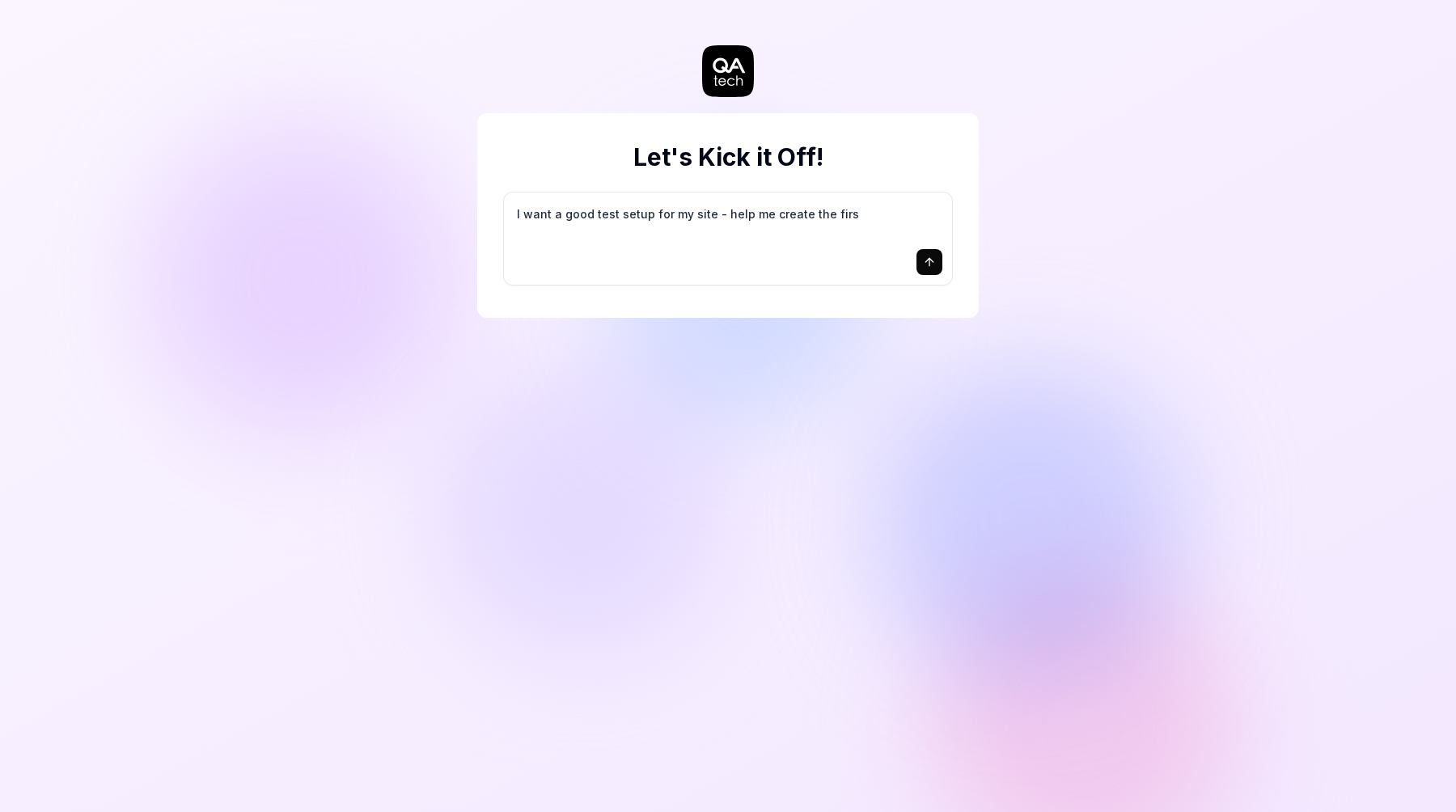
type textarea "I want a good test setup for my site - help me create the first"
type textarea "*"
type textarea "I want a good test setup for my site - help me create the first"
type textarea "*"
type textarea "I want a good test setup for my site - help me create the first 3"
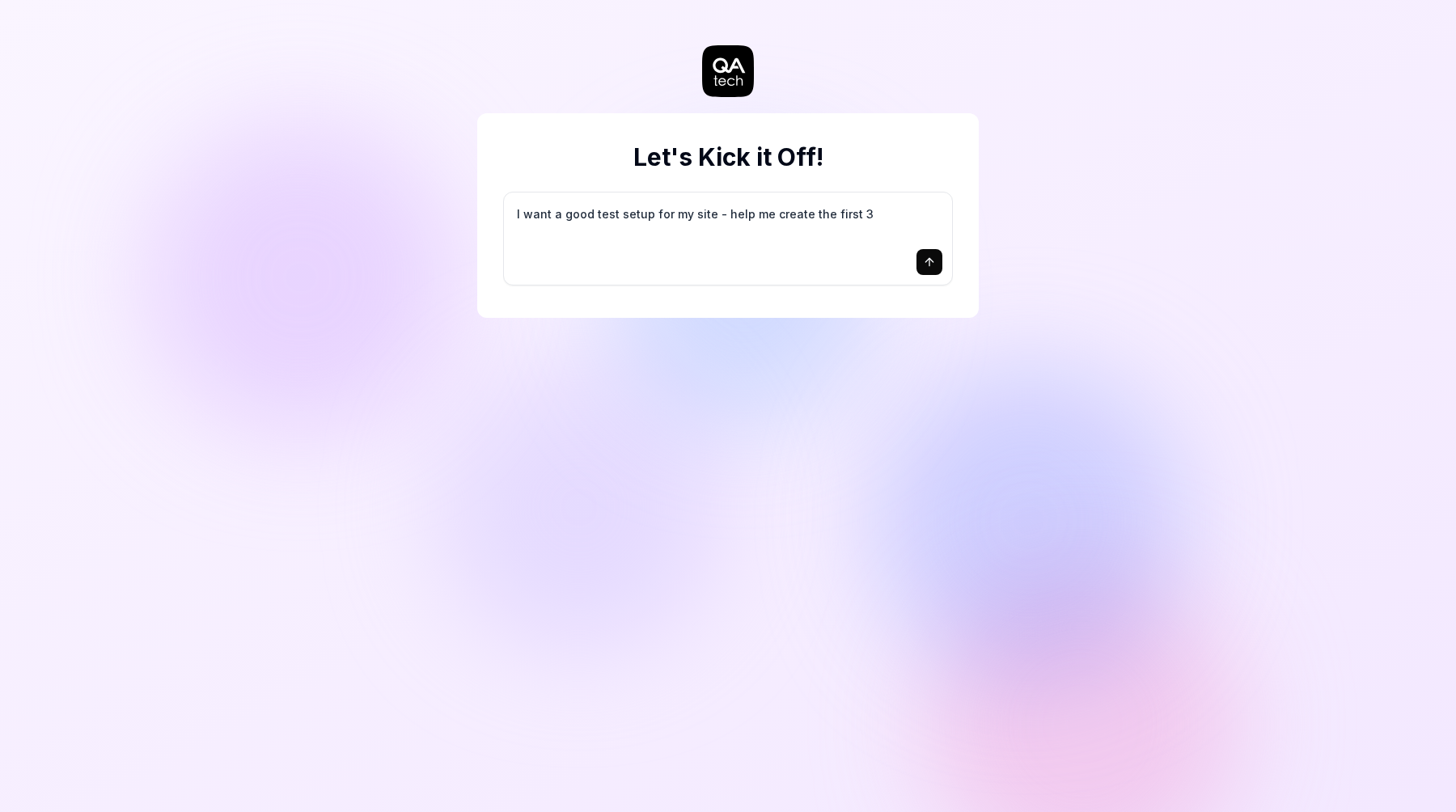
type textarea "*"
type textarea "I want a good test setup for my site - help me create the first 3-"
type textarea "*"
type textarea "I want a good test setup for my site - help me create the first 3-5"
type textarea "*"
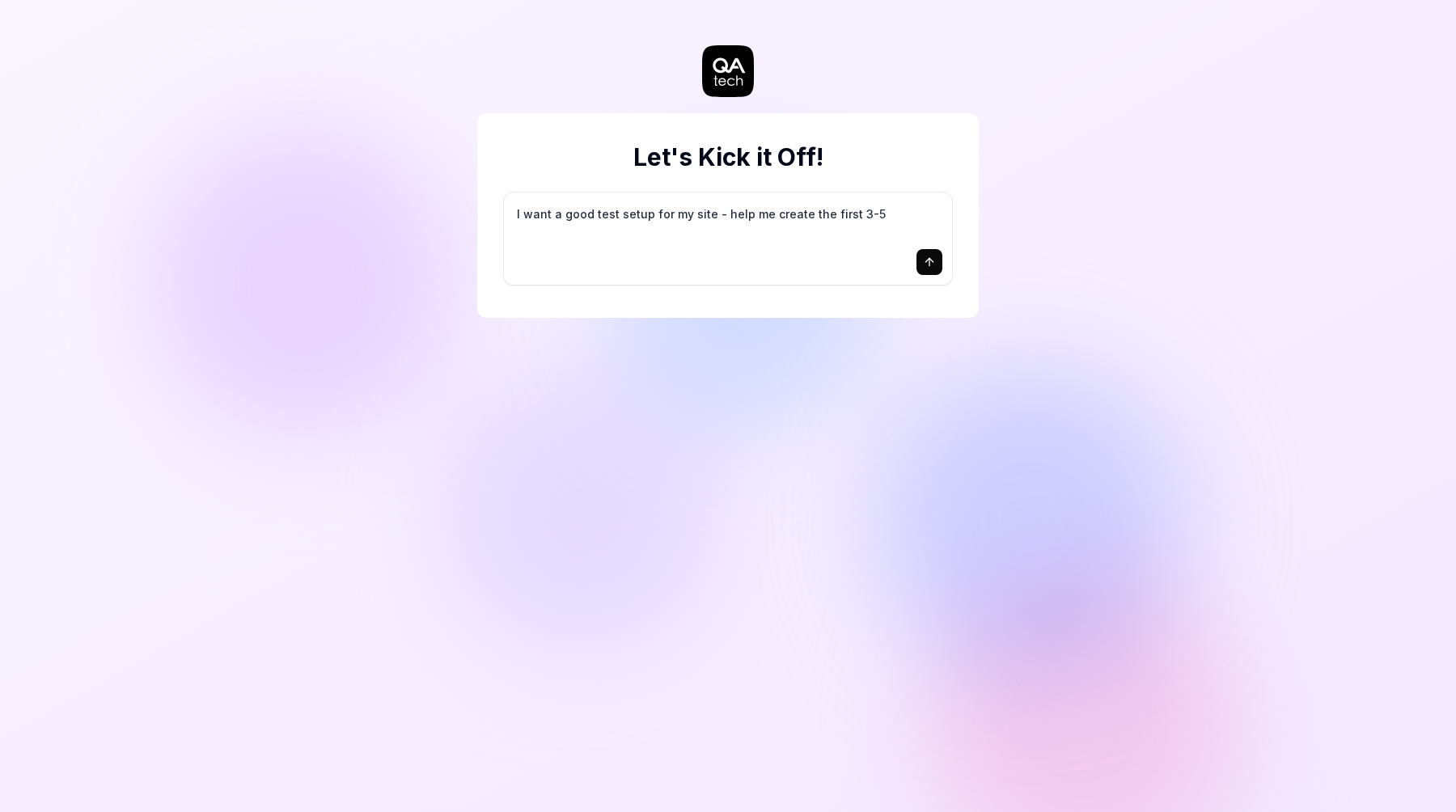
type textarea "I want a good test setup for my site - help me create the first 3-5"
type textarea "*"
type textarea "I want a good test setup for my site - help me create the first 3-5 t"
type textarea "*"
type textarea "I want a good test setup for my site - help me create the first 3-5 te"
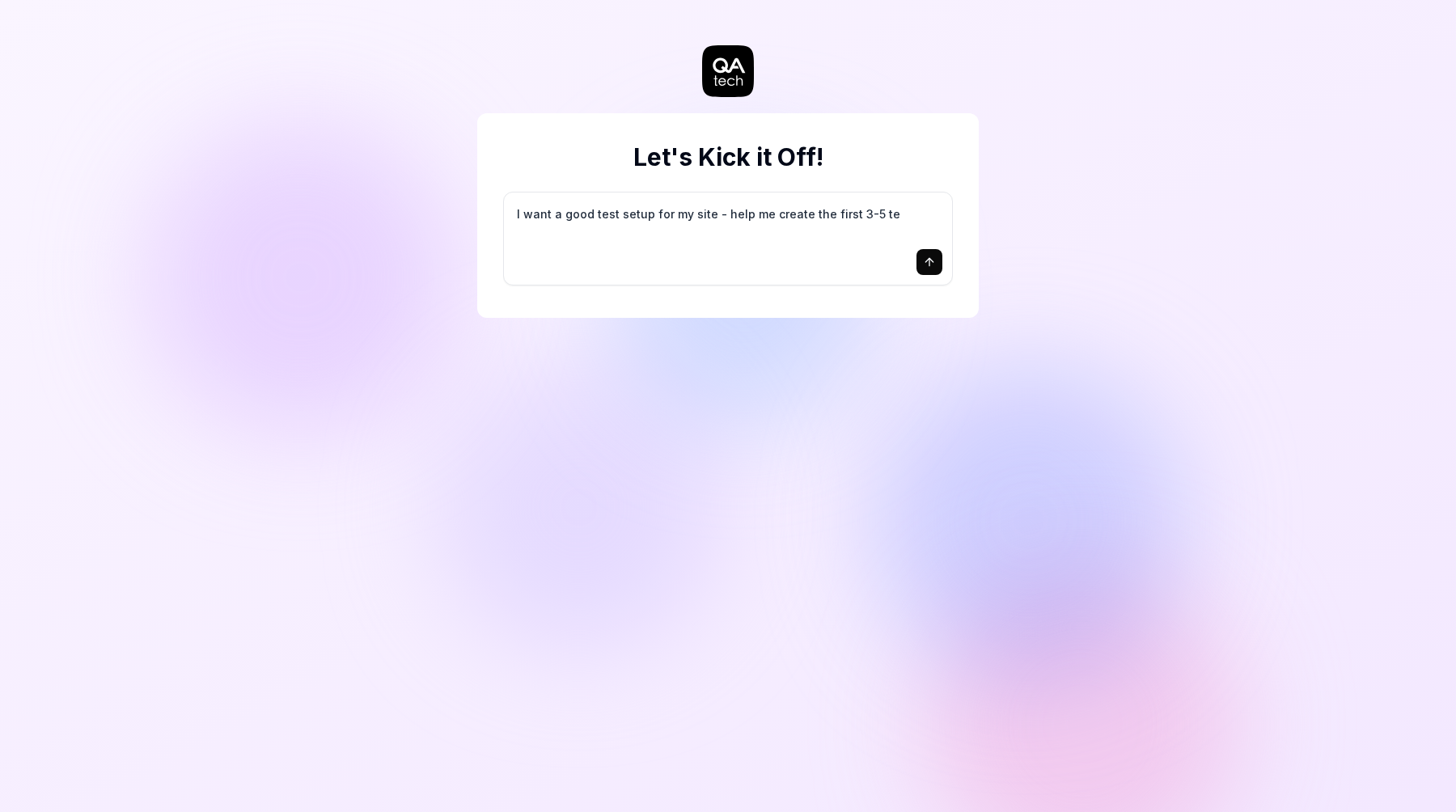
type textarea "*"
type textarea "I want a good test setup for my site - help me create the first 3-5 tes"
type textarea "*"
type textarea "I want a good test setup for my site - help me create the first 3-5 test"
type textarea "*"
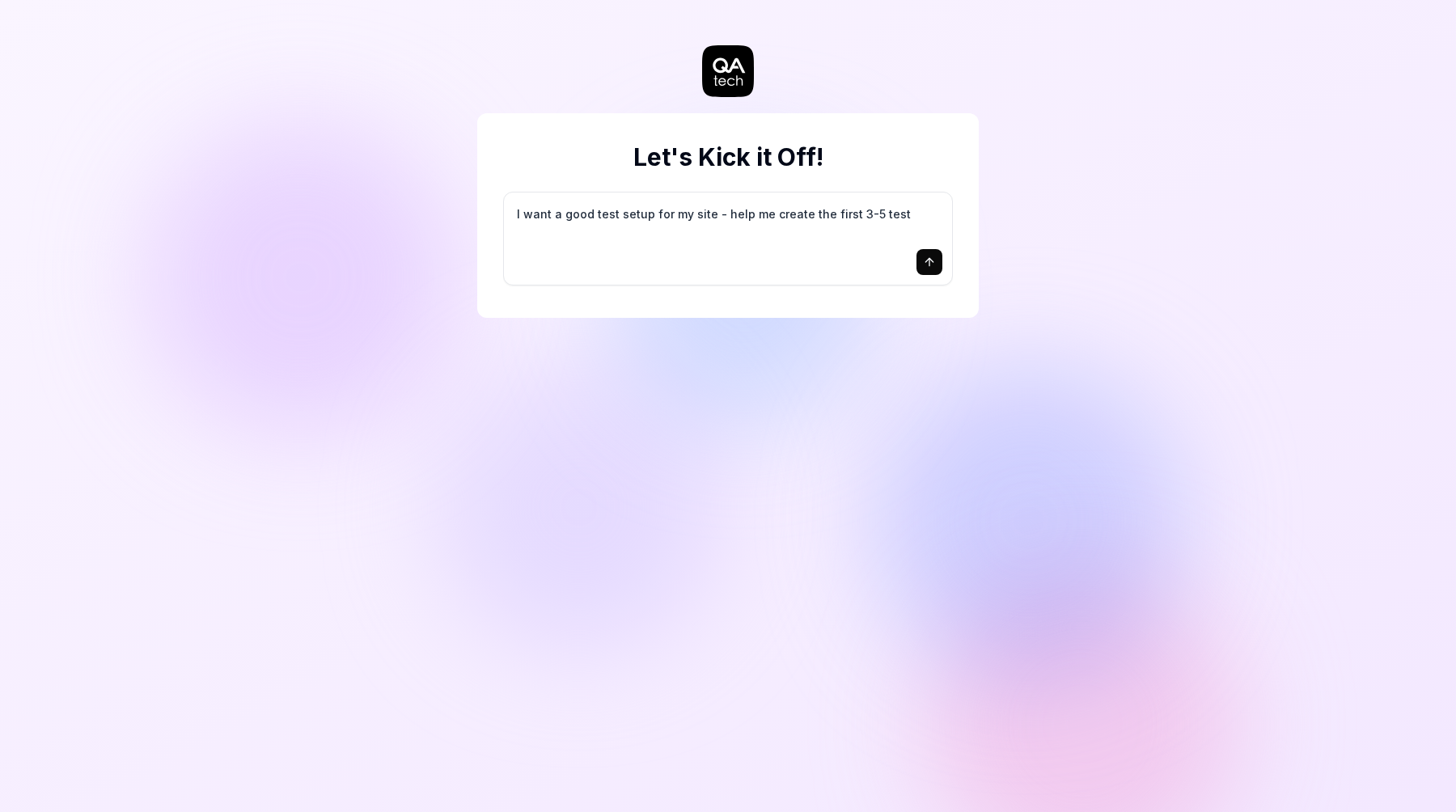
type textarea "I want a good test setup for my site - help me create the first 3-5 test"
type textarea "*"
type textarea "I want a good test setup for my site - help me create the first 3-5 test c"
type textarea "*"
type textarea "I want a good test setup for my site - help me create the first 3-5 test ca"
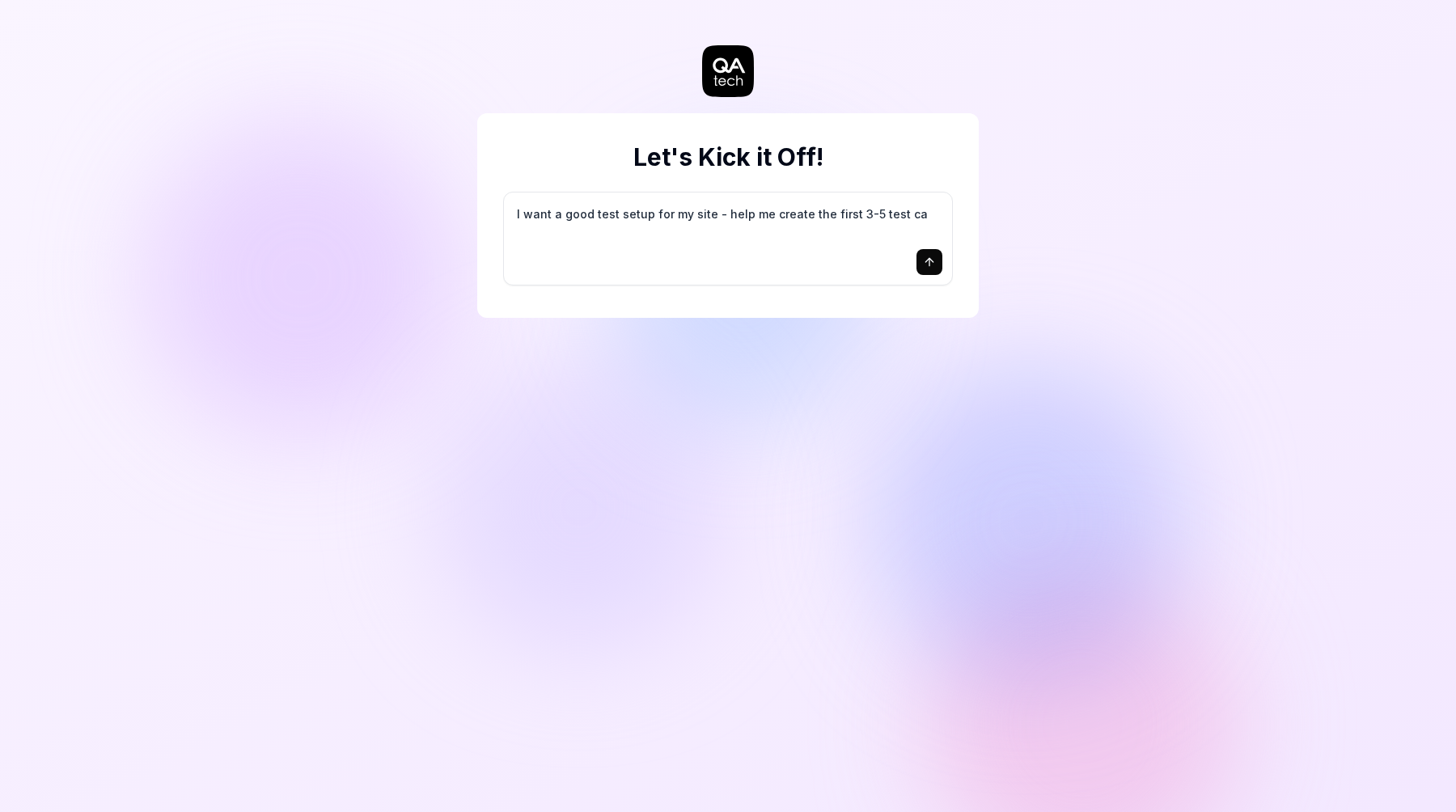
type textarea "*"
type textarea "I want a good test setup for my site - help me create the first 3-5 test cas"
type textarea "*"
type textarea "I want a good test setup for my site - help me create the first 3-5 test case"
type textarea "*"
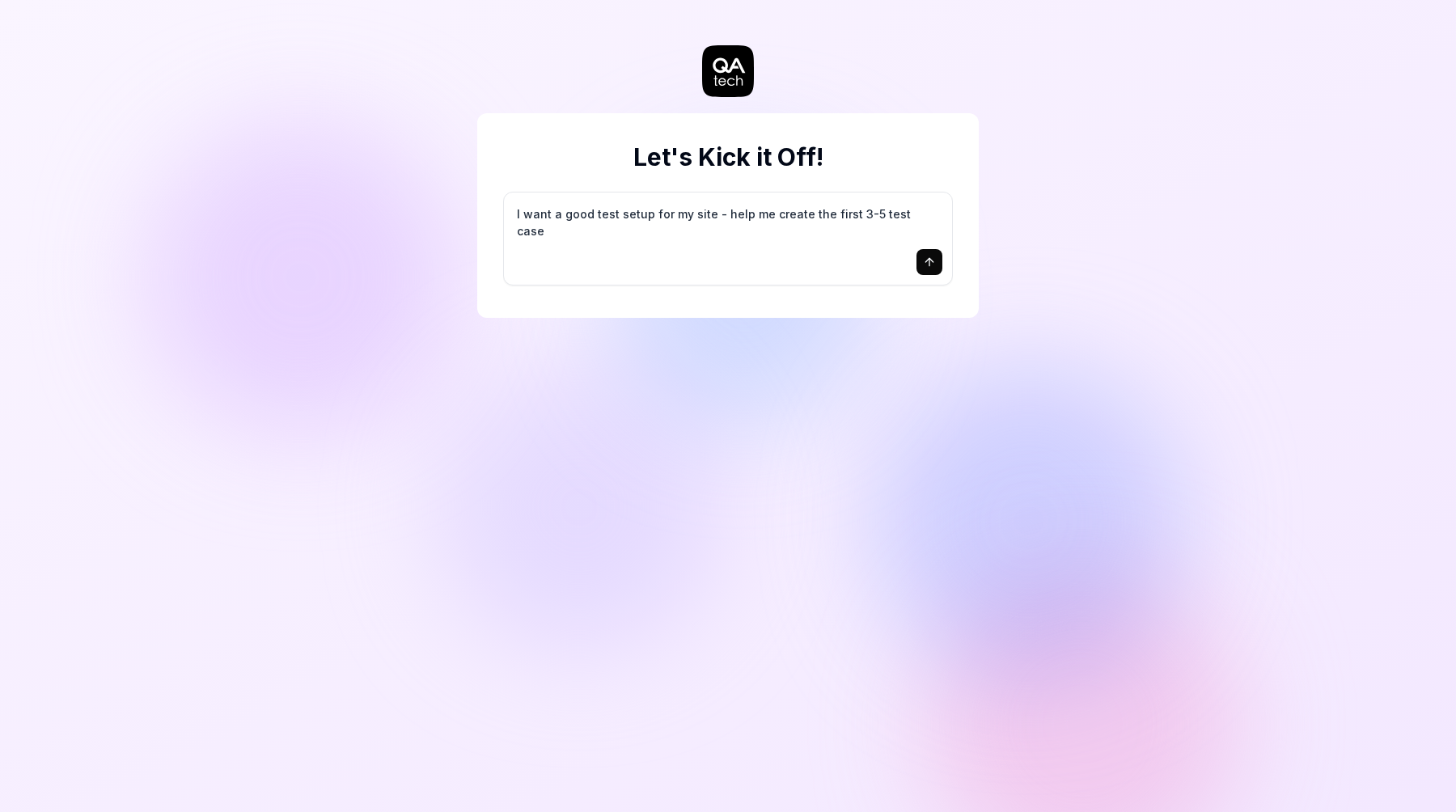
type textarea "I want a good test setup for my site - help me create the first 3-5 test cases"
click at [937, 264] on button "submit" at bounding box center [929, 261] width 26 height 26
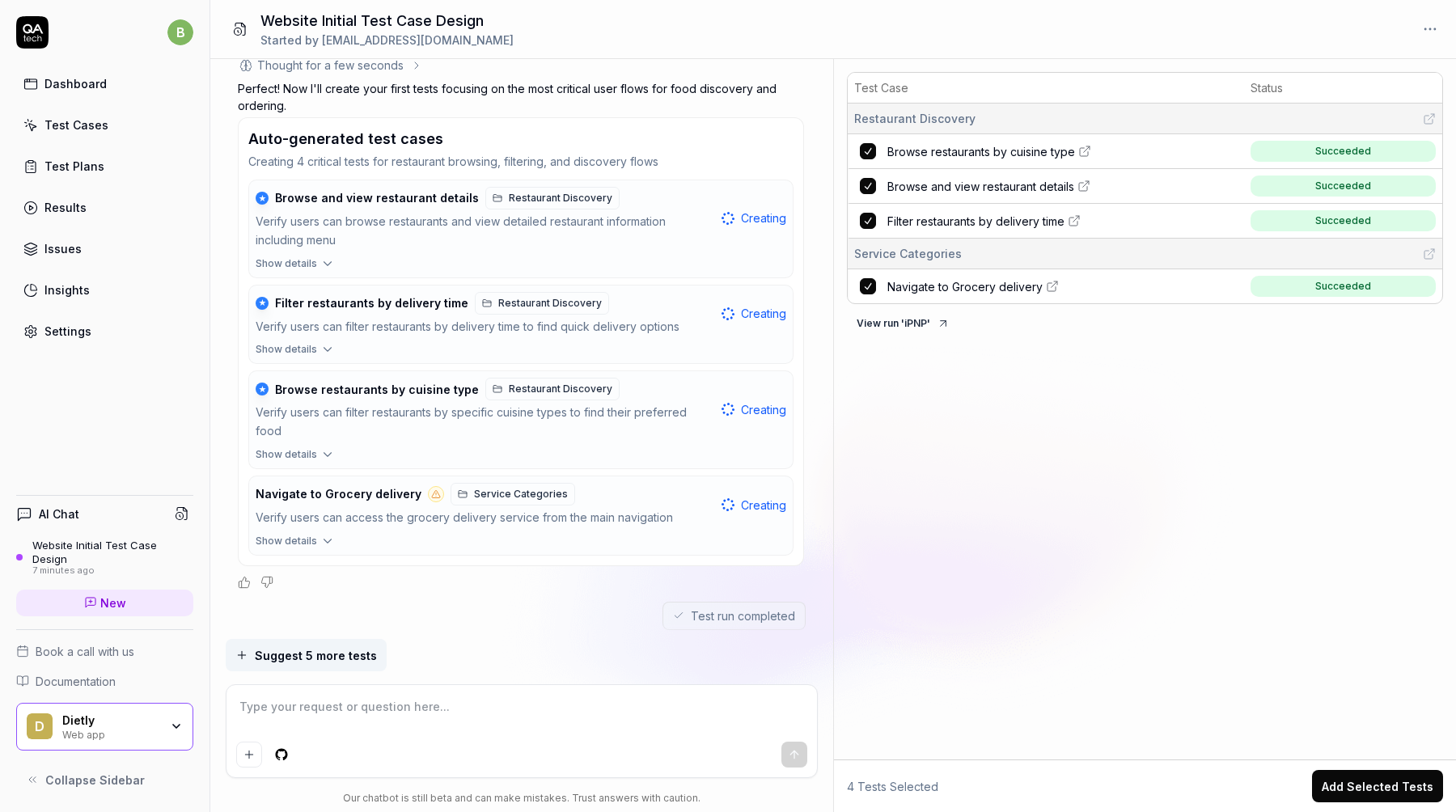
scroll to position [379, 0]
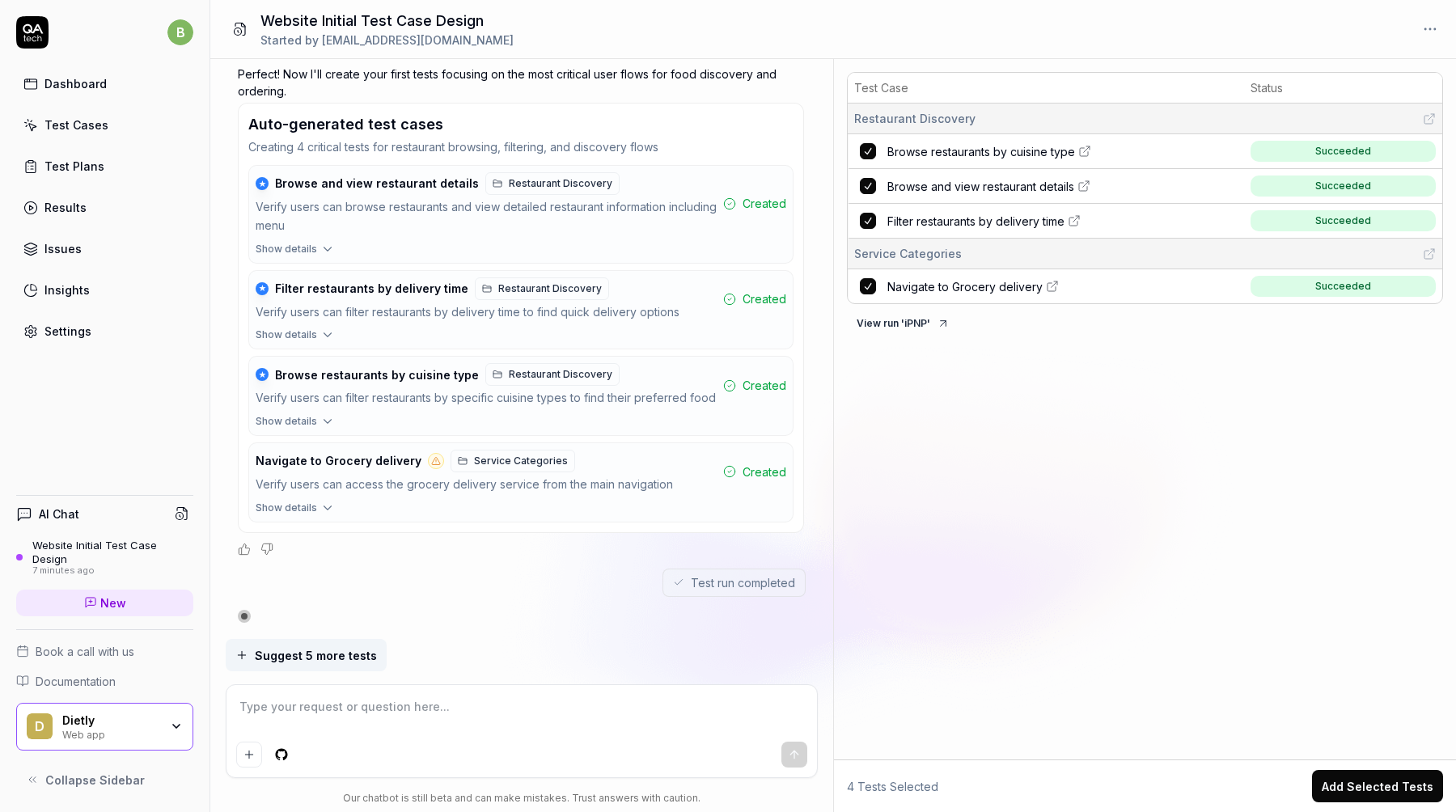
click at [103, 88] on div "Dashboard" at bounding box center [76, 84] width 63 height 17
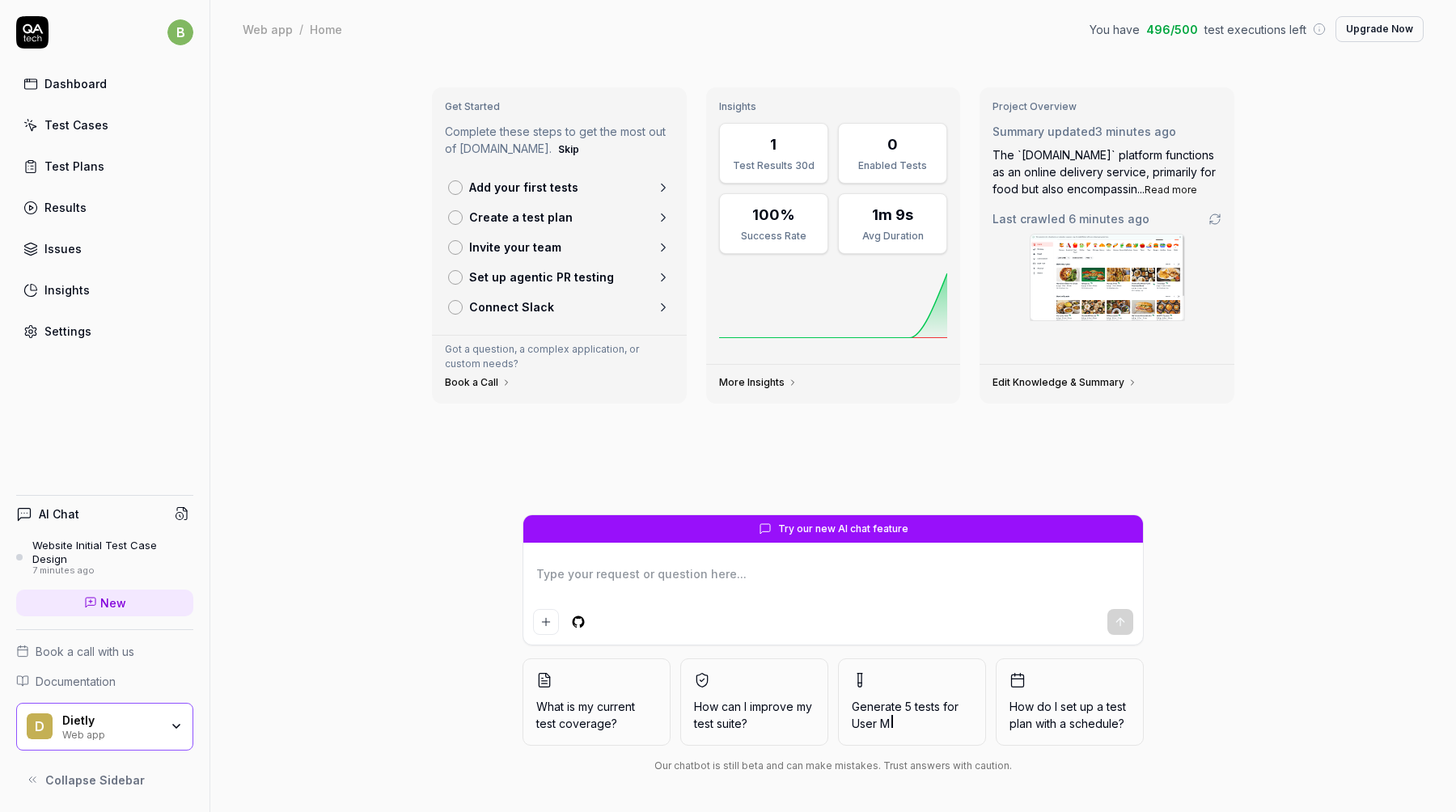
click at [1113, 309] on img at bounding box center [1107, 277] width 154 height 85
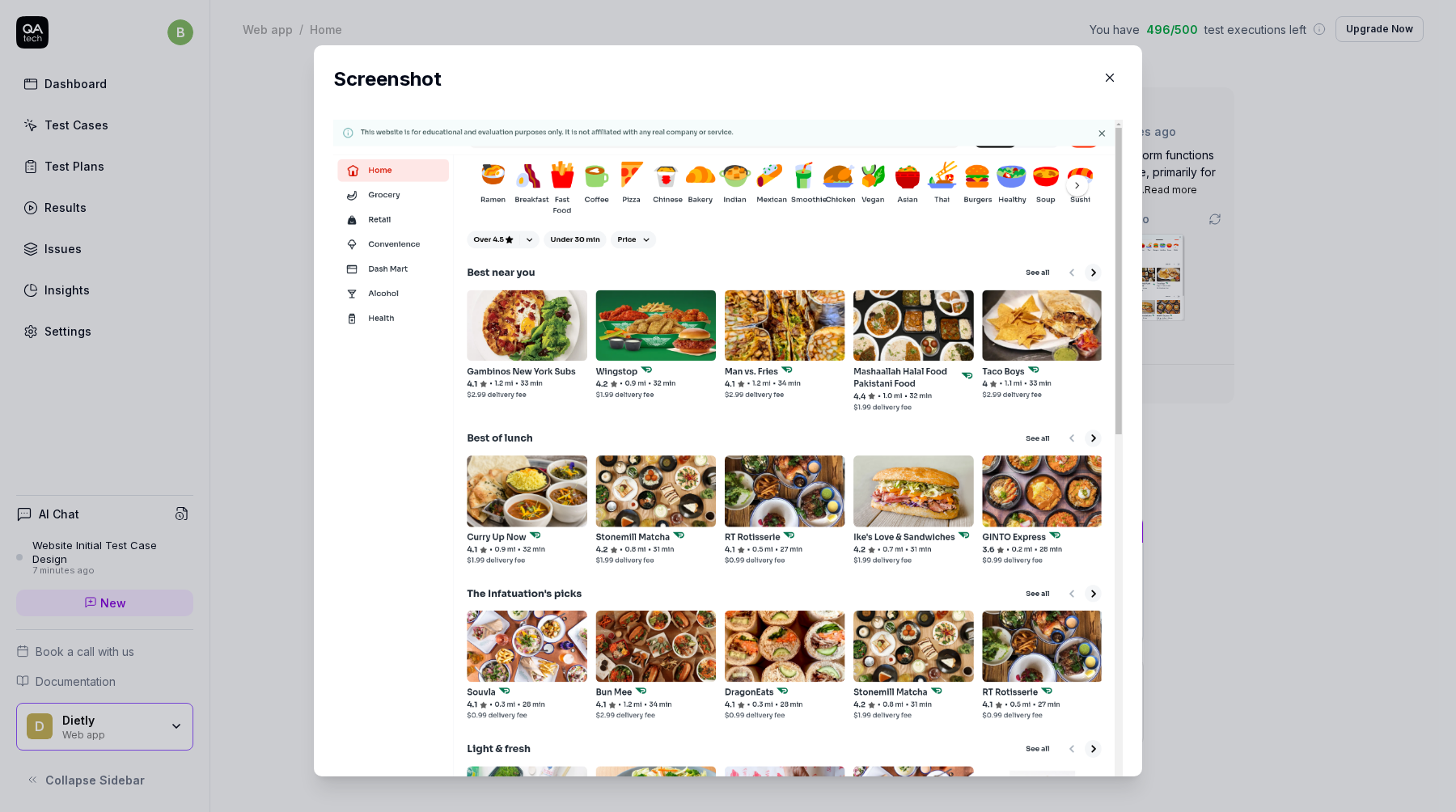
click at [1108, 74] on icon "button" at bounding box center [1109, 77] width 14 height 14
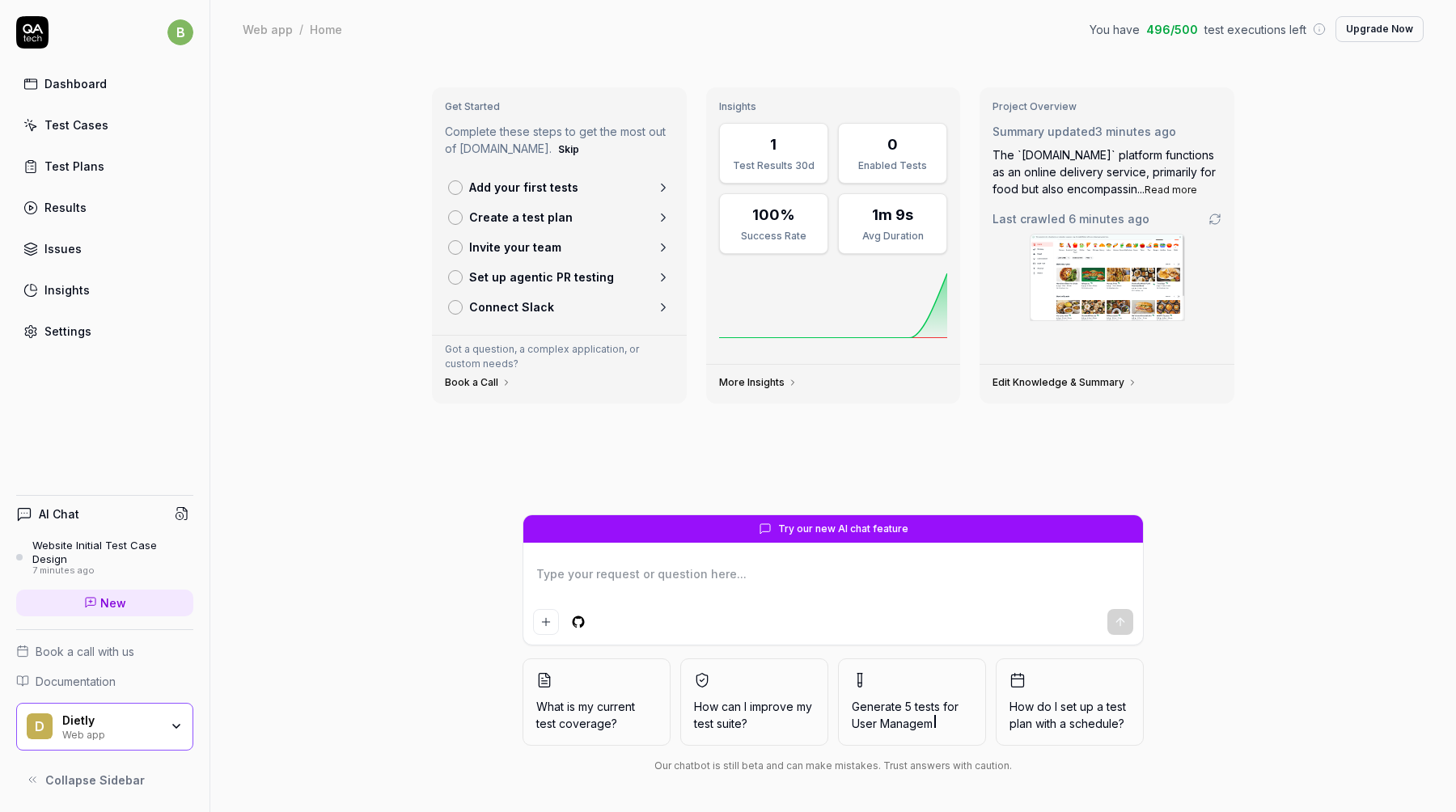
click at [110, 247] on link "Issues" at bounding box center [104, 248] width 178 height 31
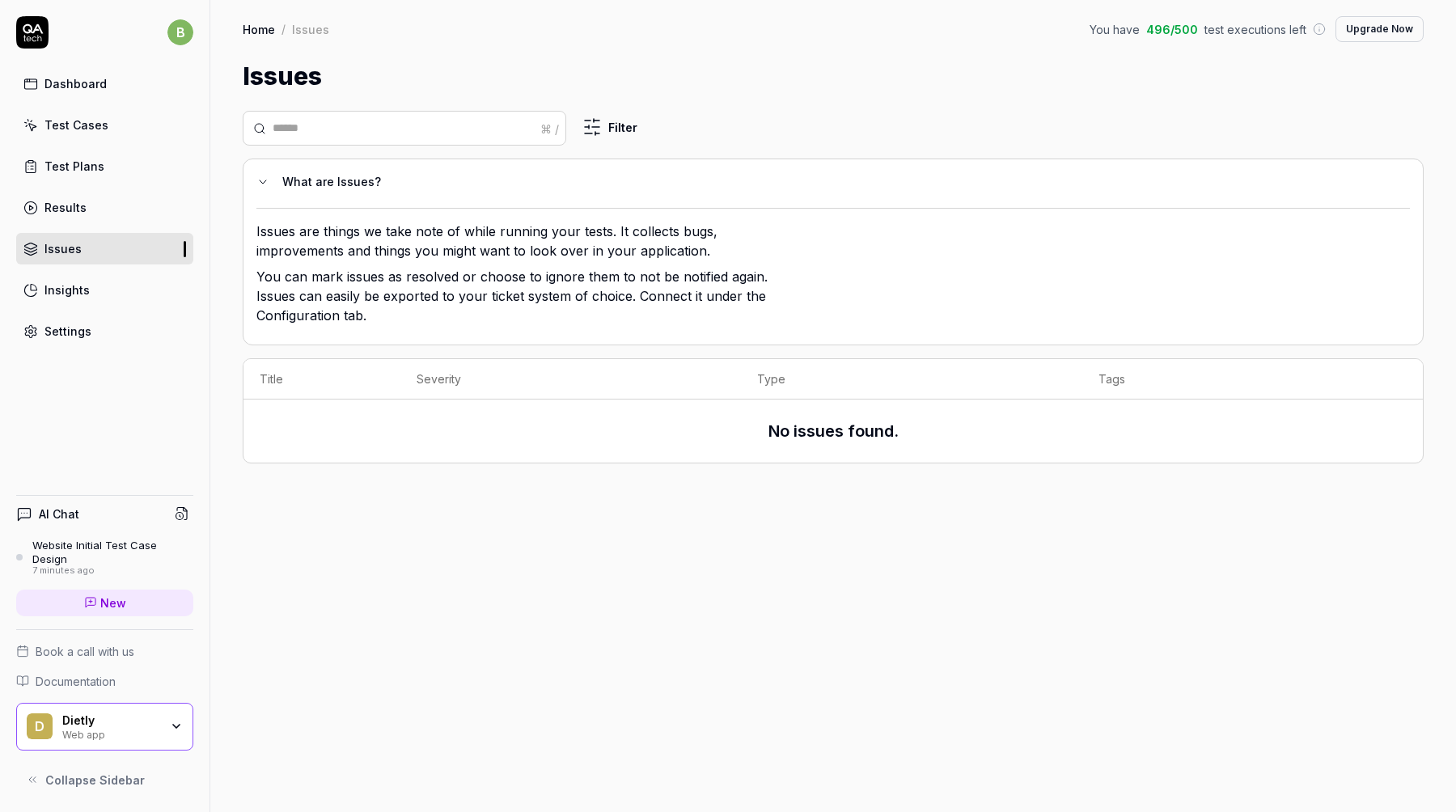
click at [114, 330] on link "Settings" at bounding box center [104, 330] width 178 height 31
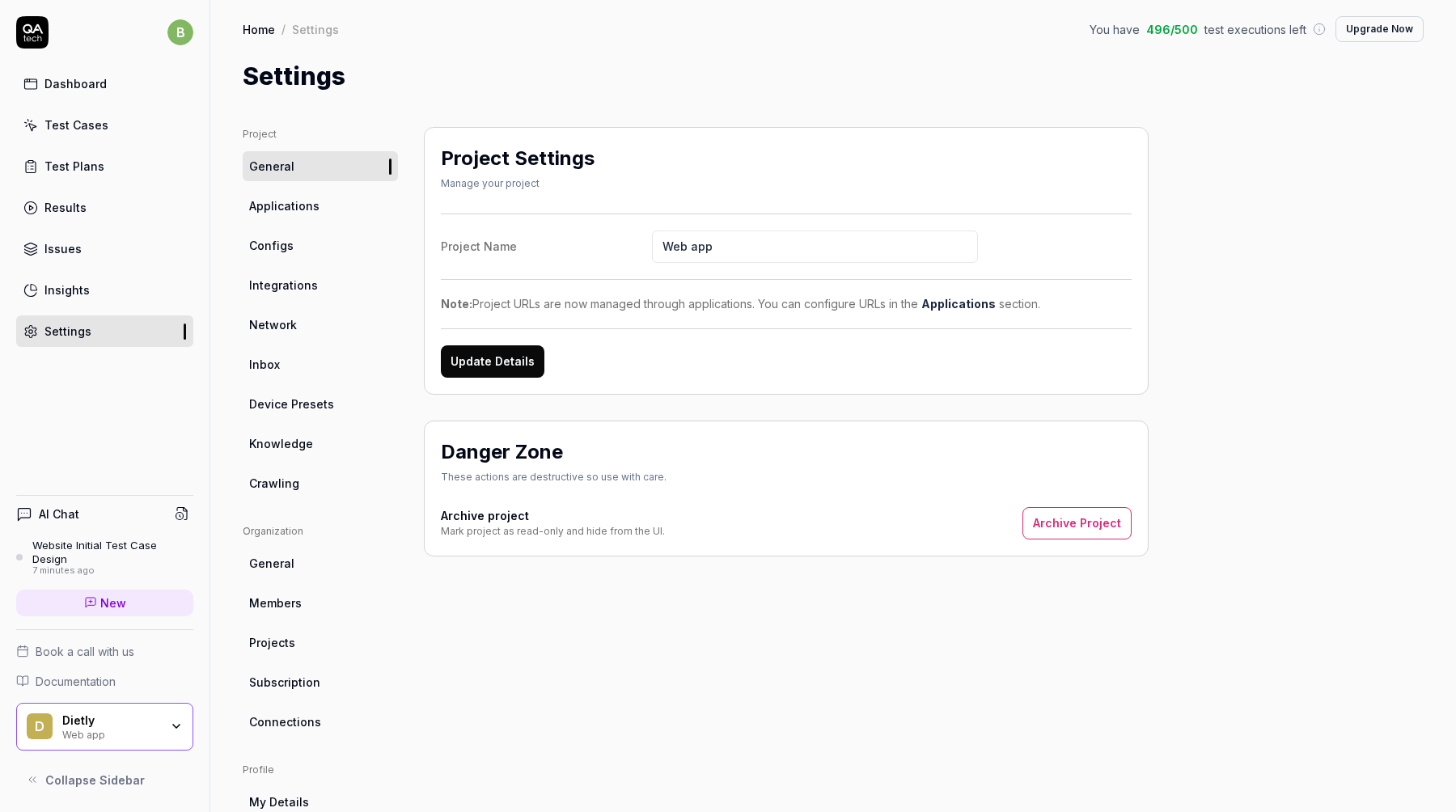
click at [104, 122] on link "Test Cases" at bounding box center [104, 124] width 178 height 31
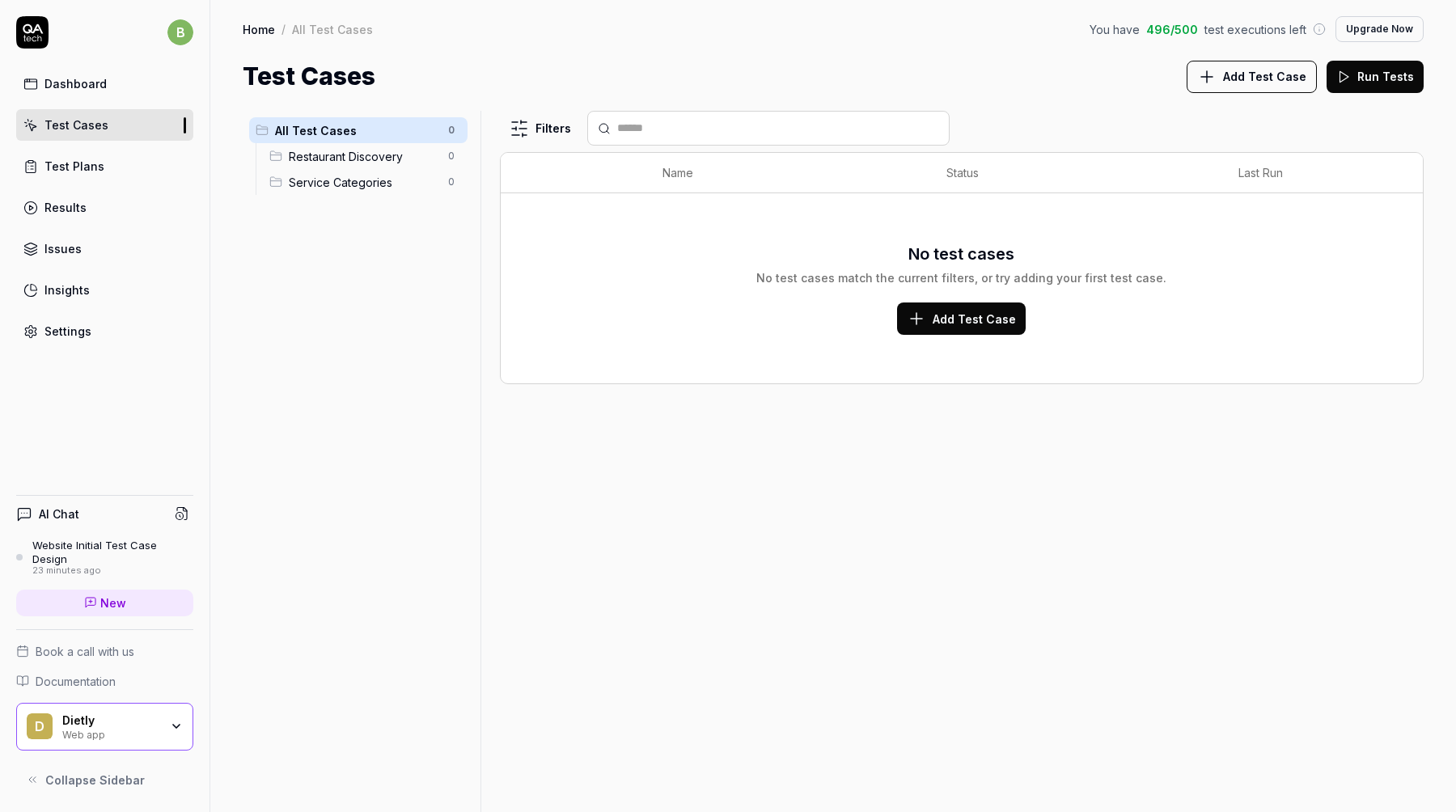
click at [97, 85] on div "Dashboard" at bounding box center [76, 84] width 63 height 17
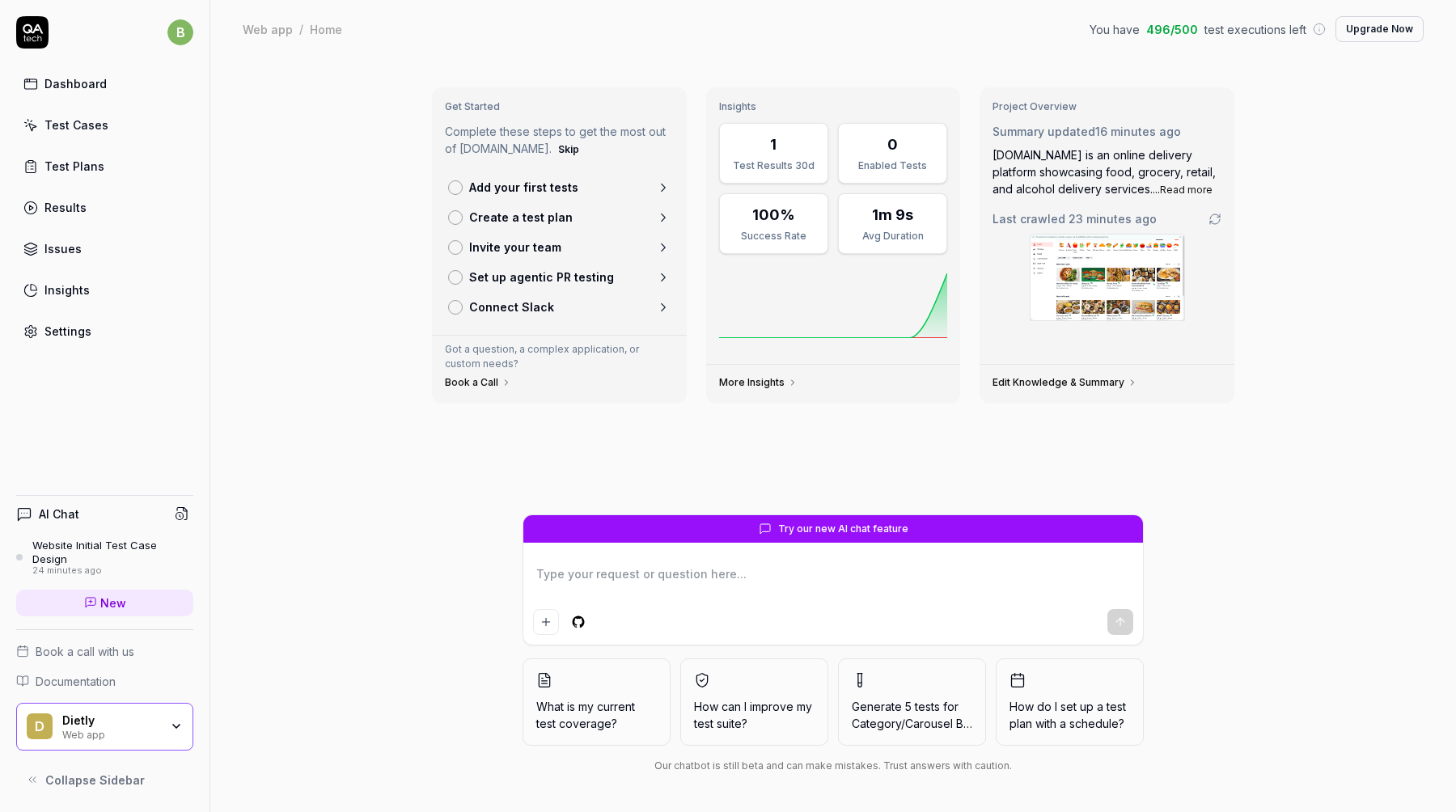
click at [556, 191] on p "Add your first tests" at bounding box center [523, 187] width 109 height 17
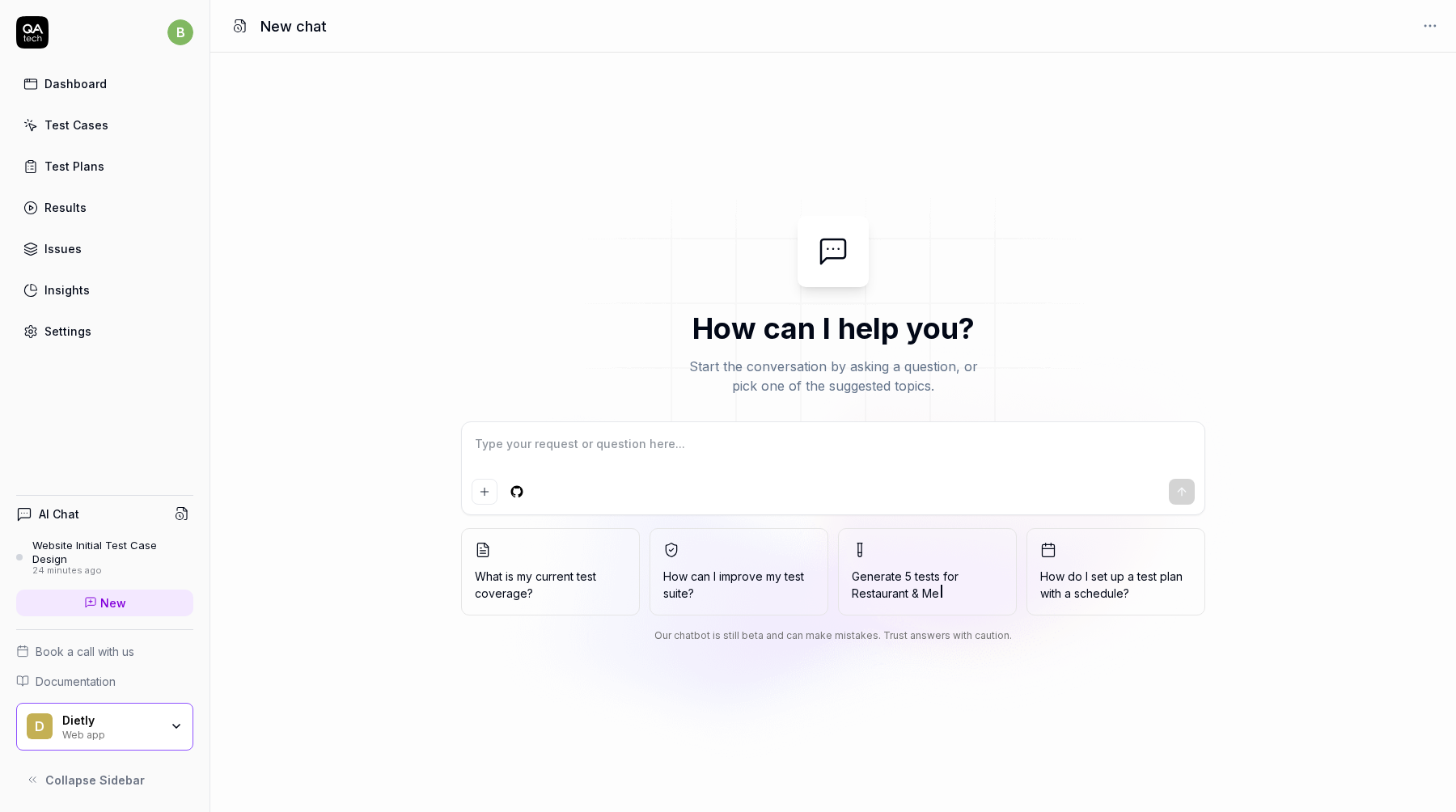
type textarea "*"
